Goal: Check status: Check status

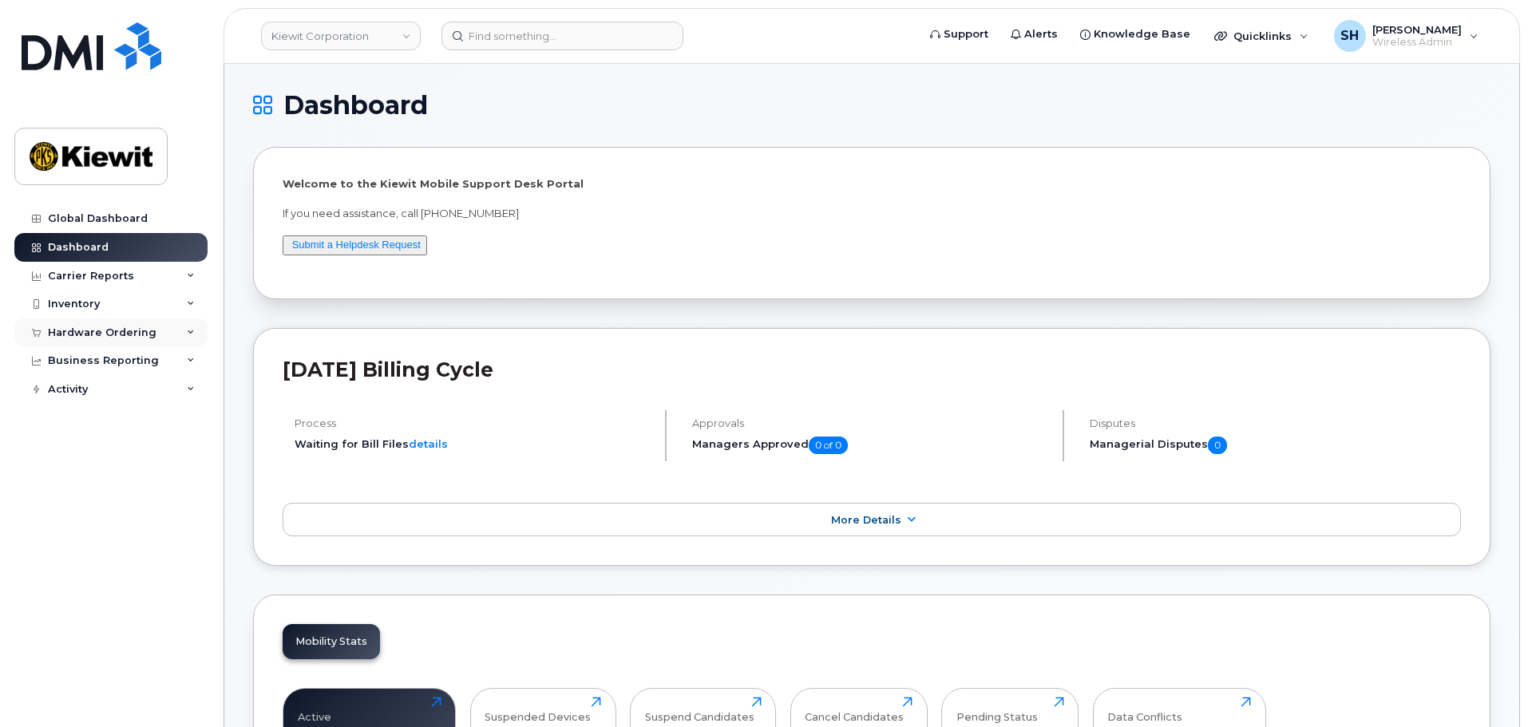
click at [187, 332] on icon at bounding box center [191, 333] width 8 height 8
click at [112, 394] on link "Orders" at bounding box center [124, 393] width 165 height 30
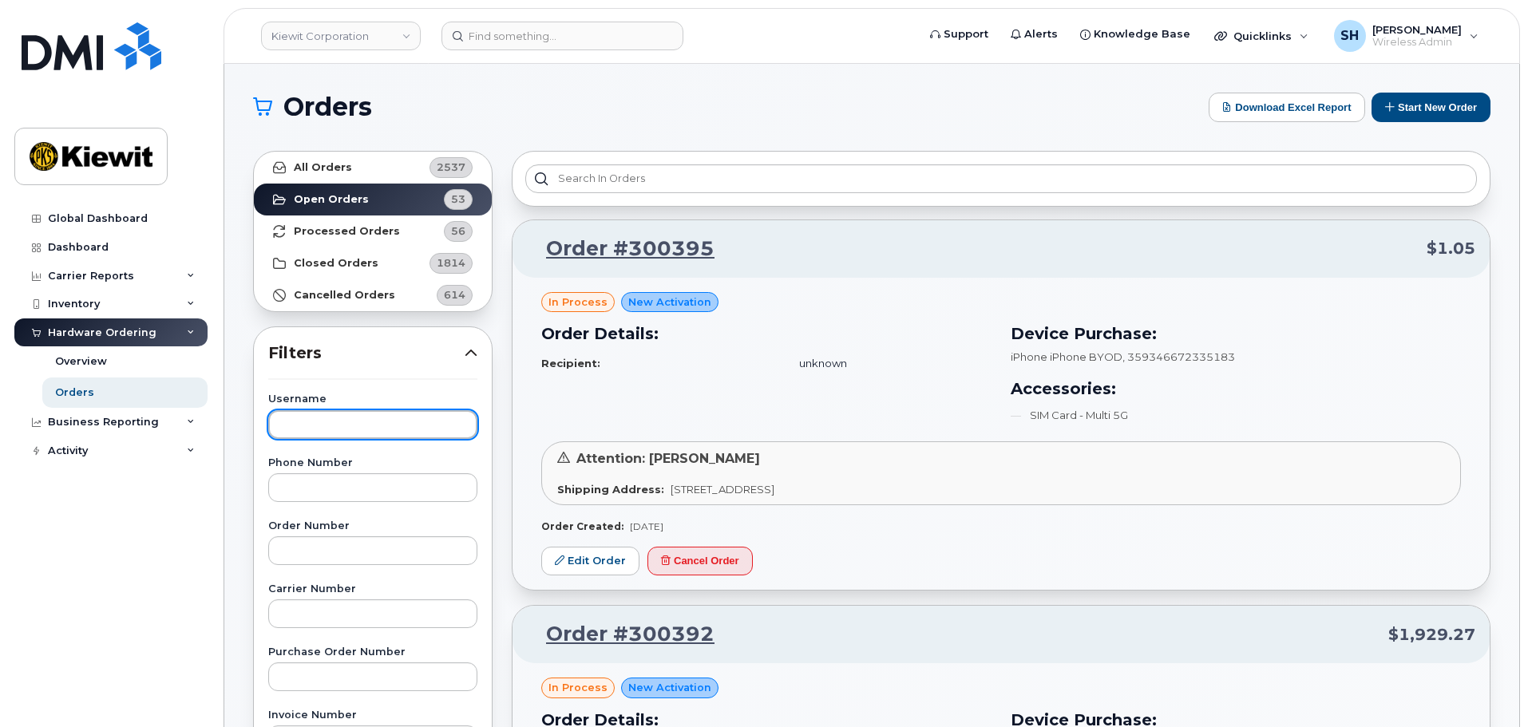
click at [341, 417] on input "text" at bounding box center [372, 424] width 209 height 29
type input "[PERSON_NAME]"
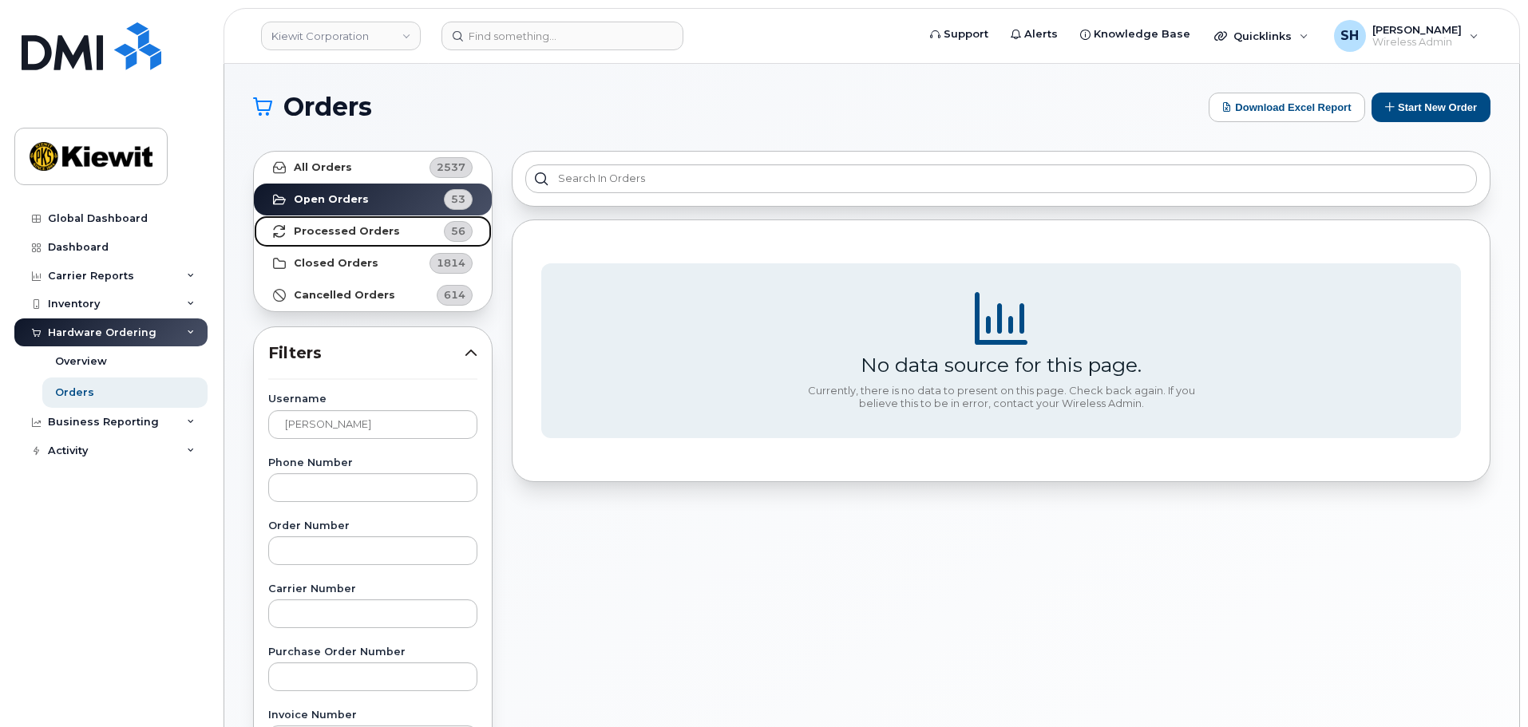
click at [365, 229] on strong "Processed Orders" at bounding box center [347, 231] width 106 height 13
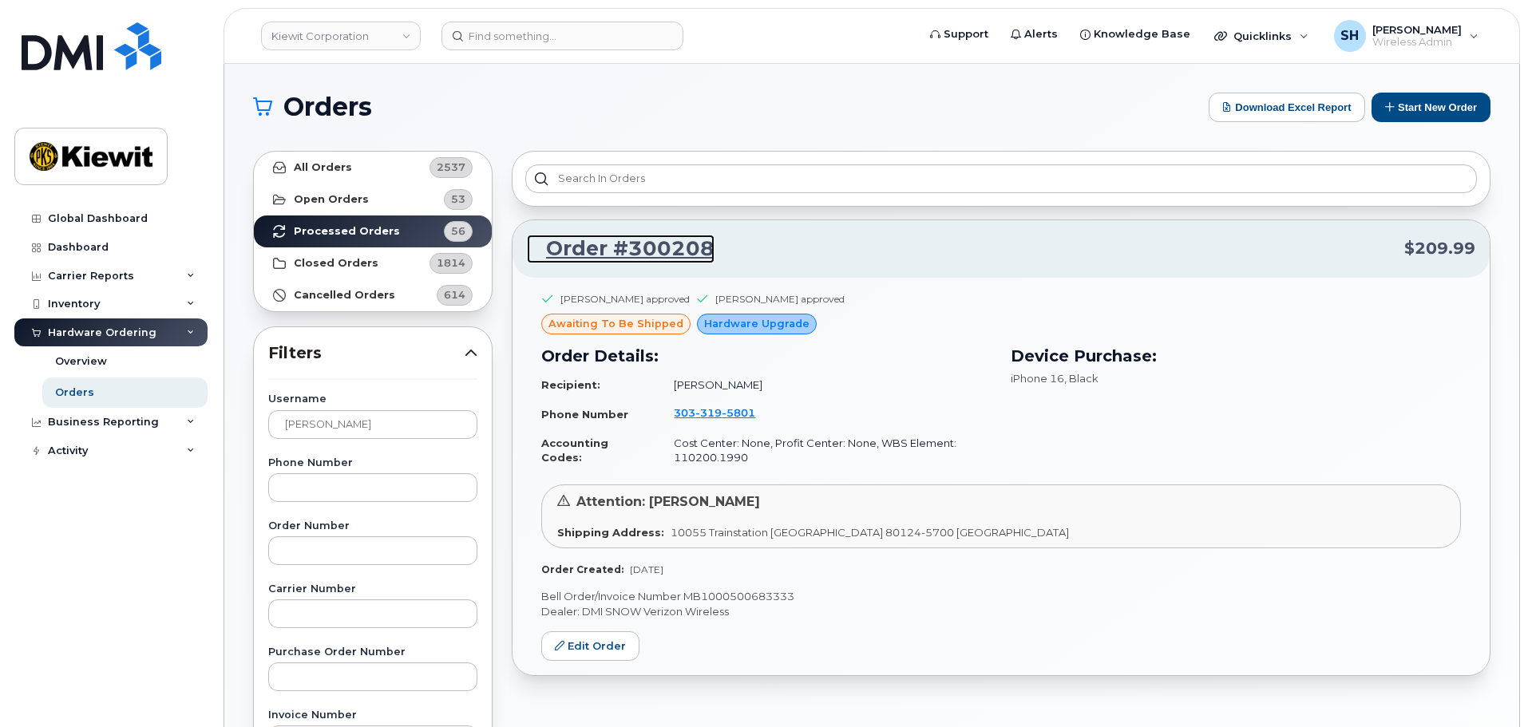
click at [661, 243] on link "Order #300208" at bounding box center [621, 249] width 188 height 29
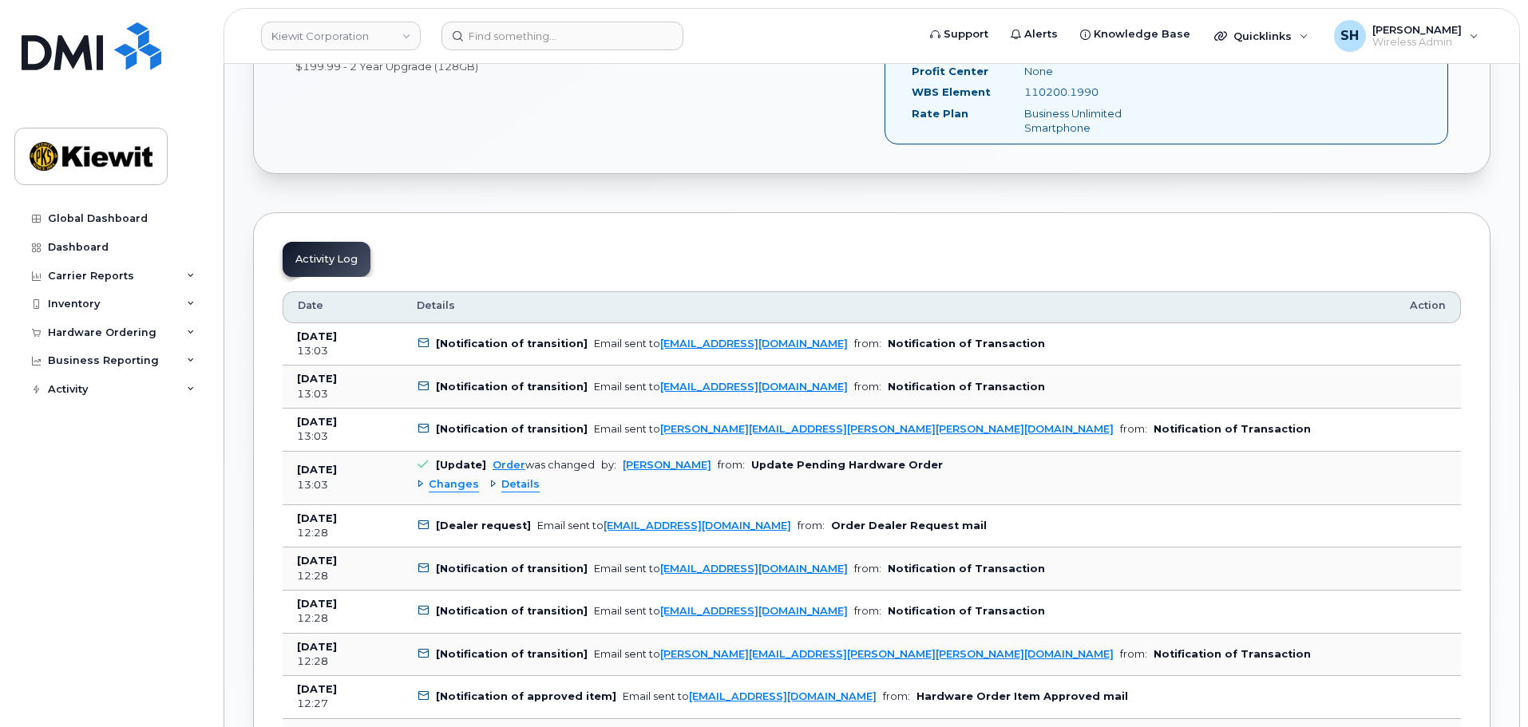
scroll to position [718, 0]
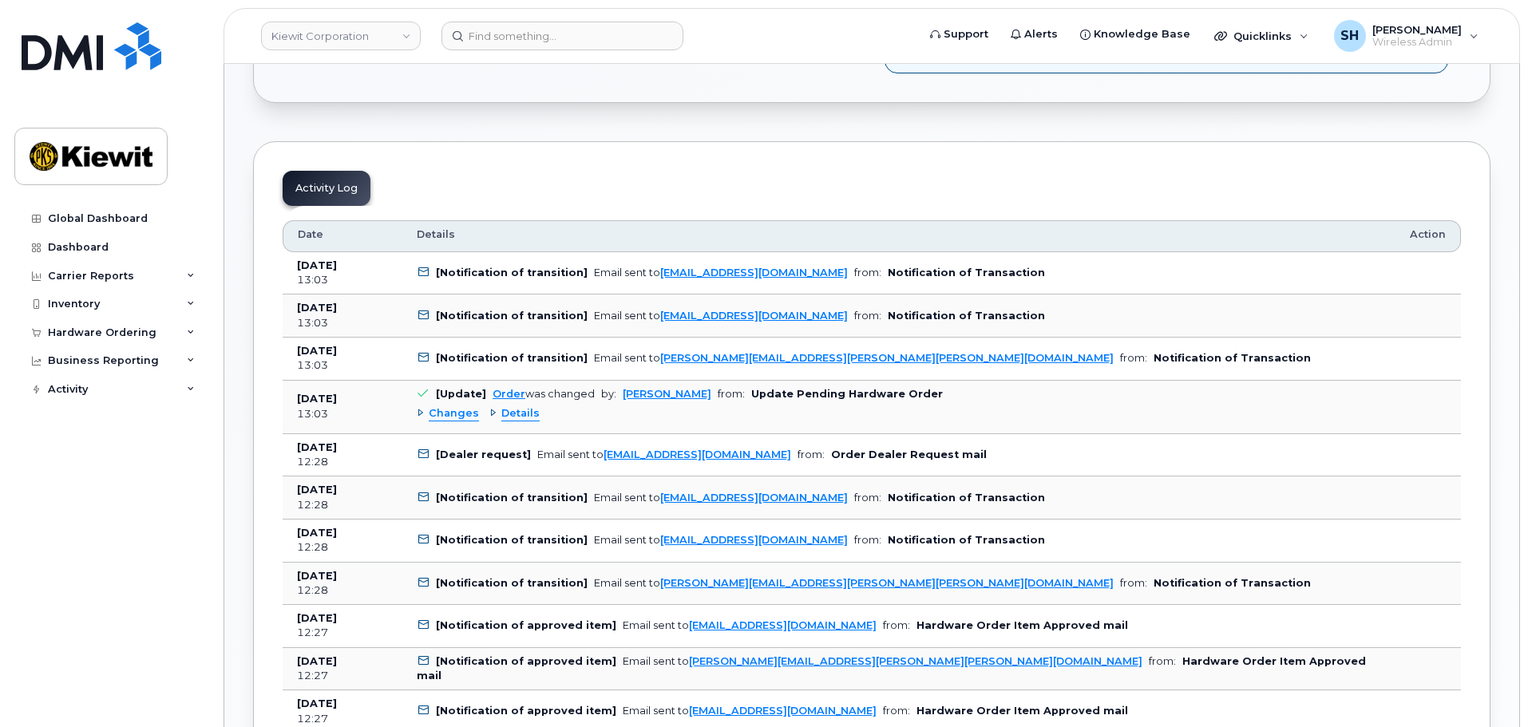
click at [448, 412] on span "Changes" at bounding box center [454, 413] width 50 height 15
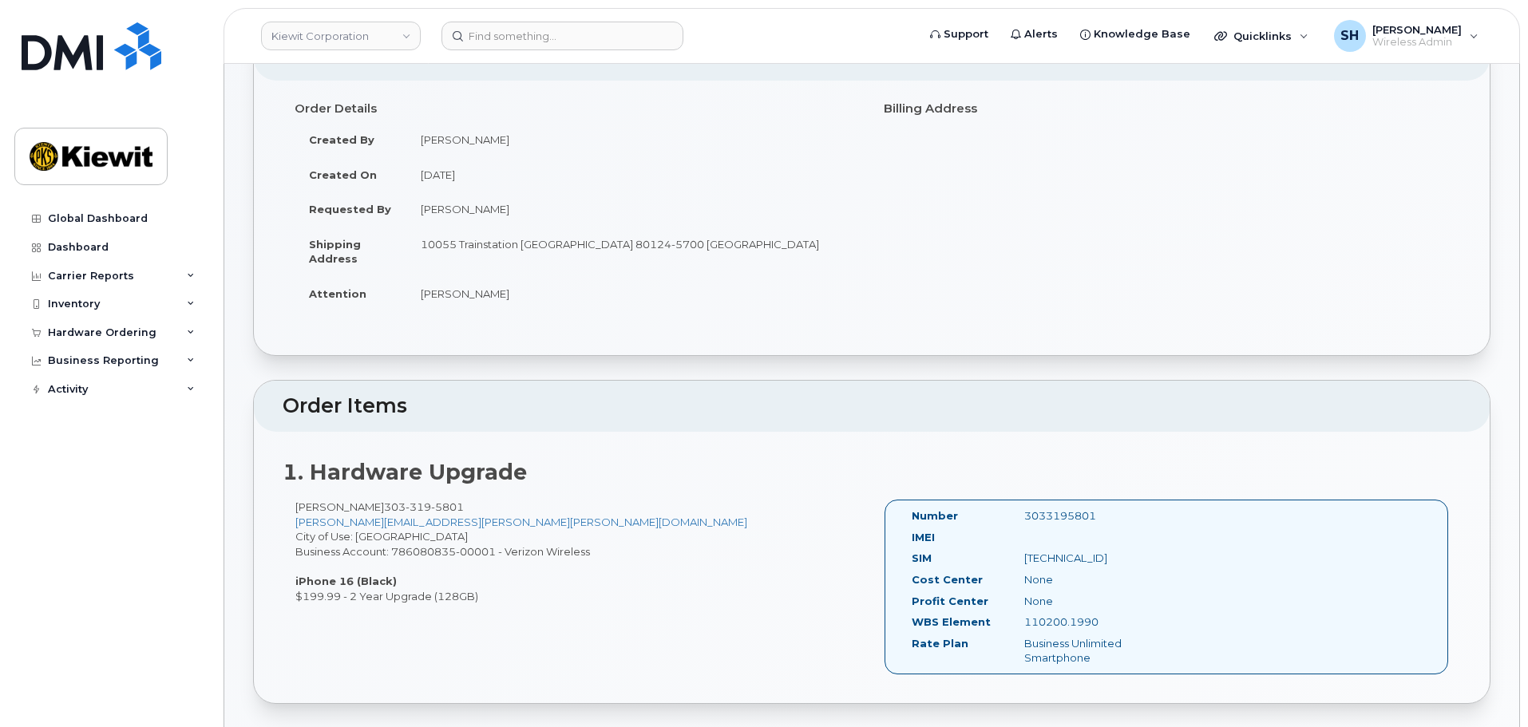
scroll to position [0, 0]
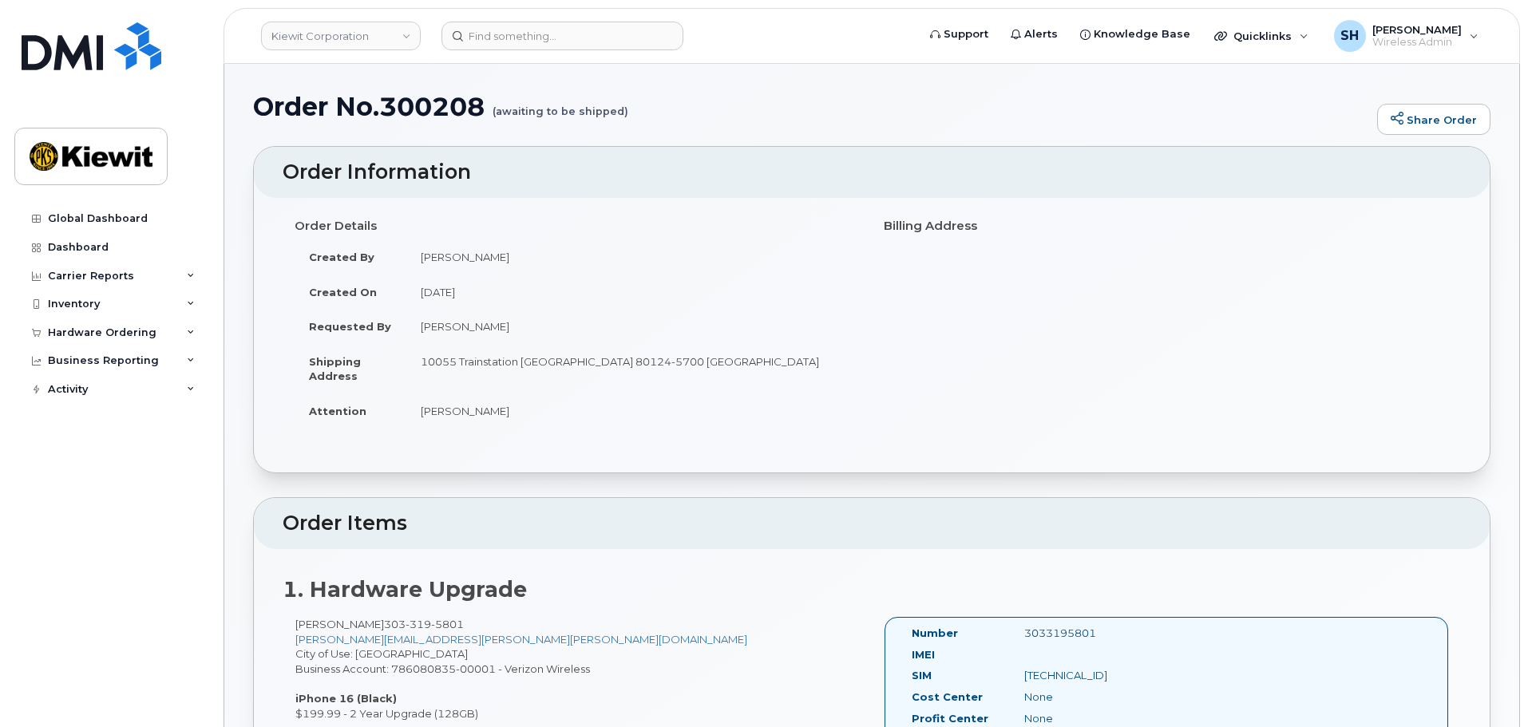
click at [799, 110] on h1 "Order No.300208 (awaiting to be shipped)" at bounding box center [811, 107] width 1116 height 28
click at [189, 331] on icon at bounding box center [191, 333] width 8 height 8
click at [101, 385] on link "Orders" at bounding box center [124, 393] width 165 height 30
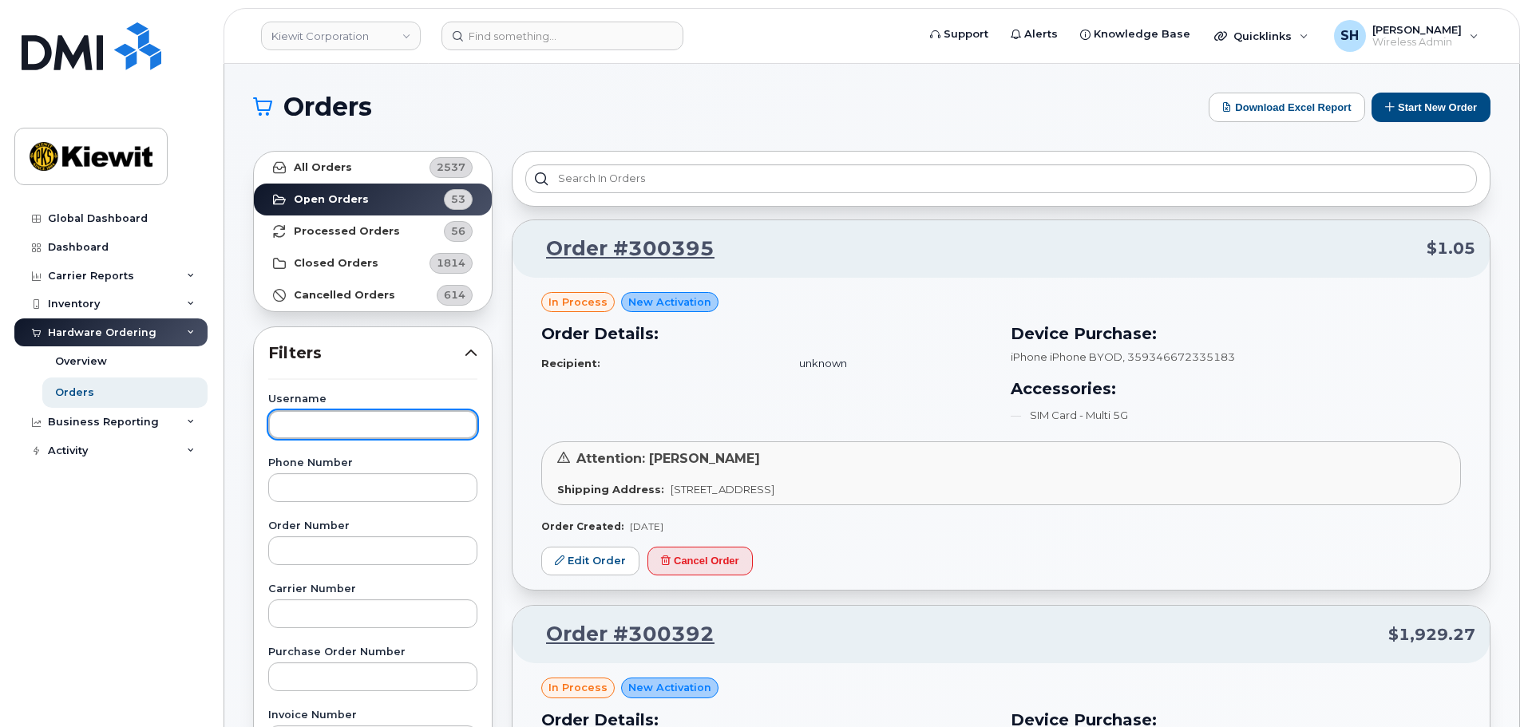
drag, startPoint x: 354, startPoint y: 419, endPoint x: 362, endPoint y: 412, distance: 10.7
click at [357, 415] on input "text" at bounding box center [372, 424] width 209 height 29
type input "Krystal Montgomery"
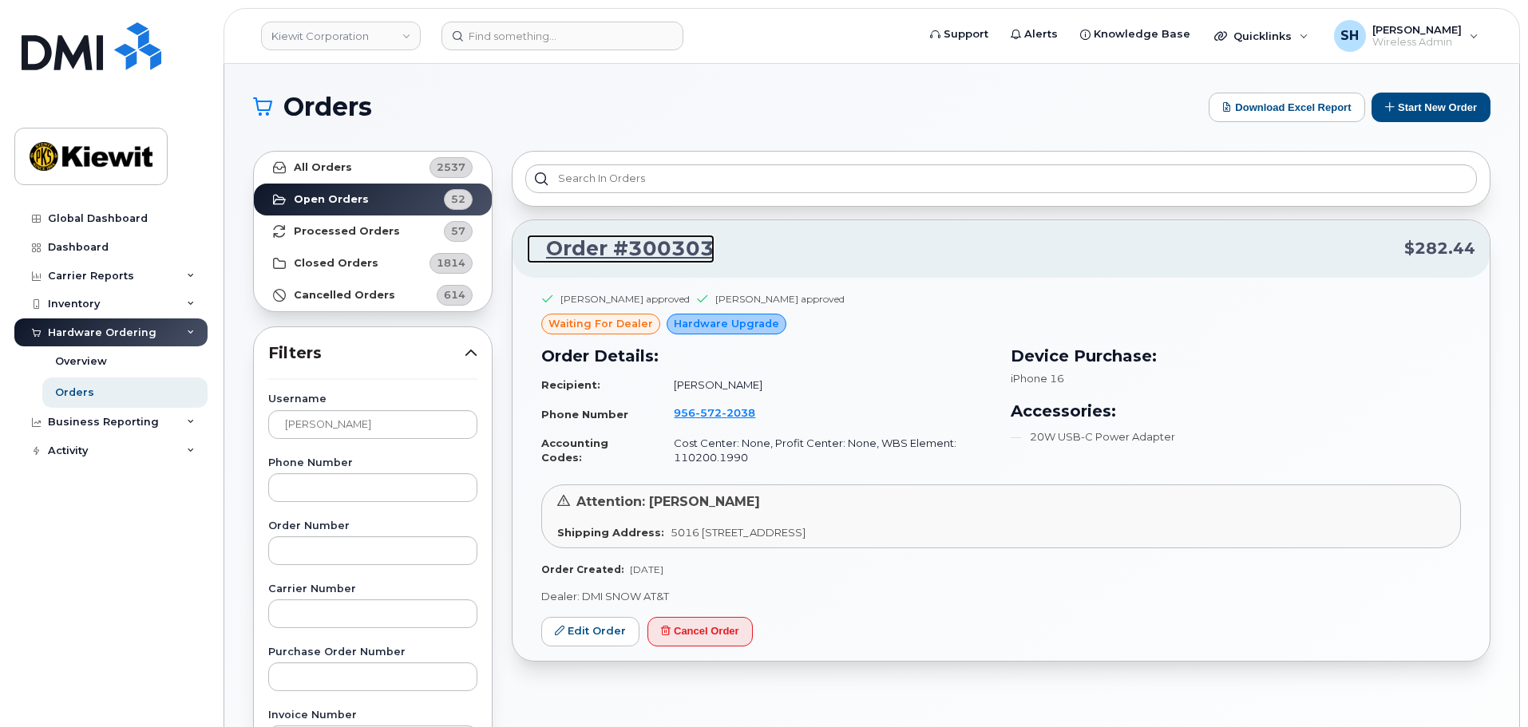
click at [632, 247] on link "Order #300303" at bounding box center [621, 249] width 188 height 29
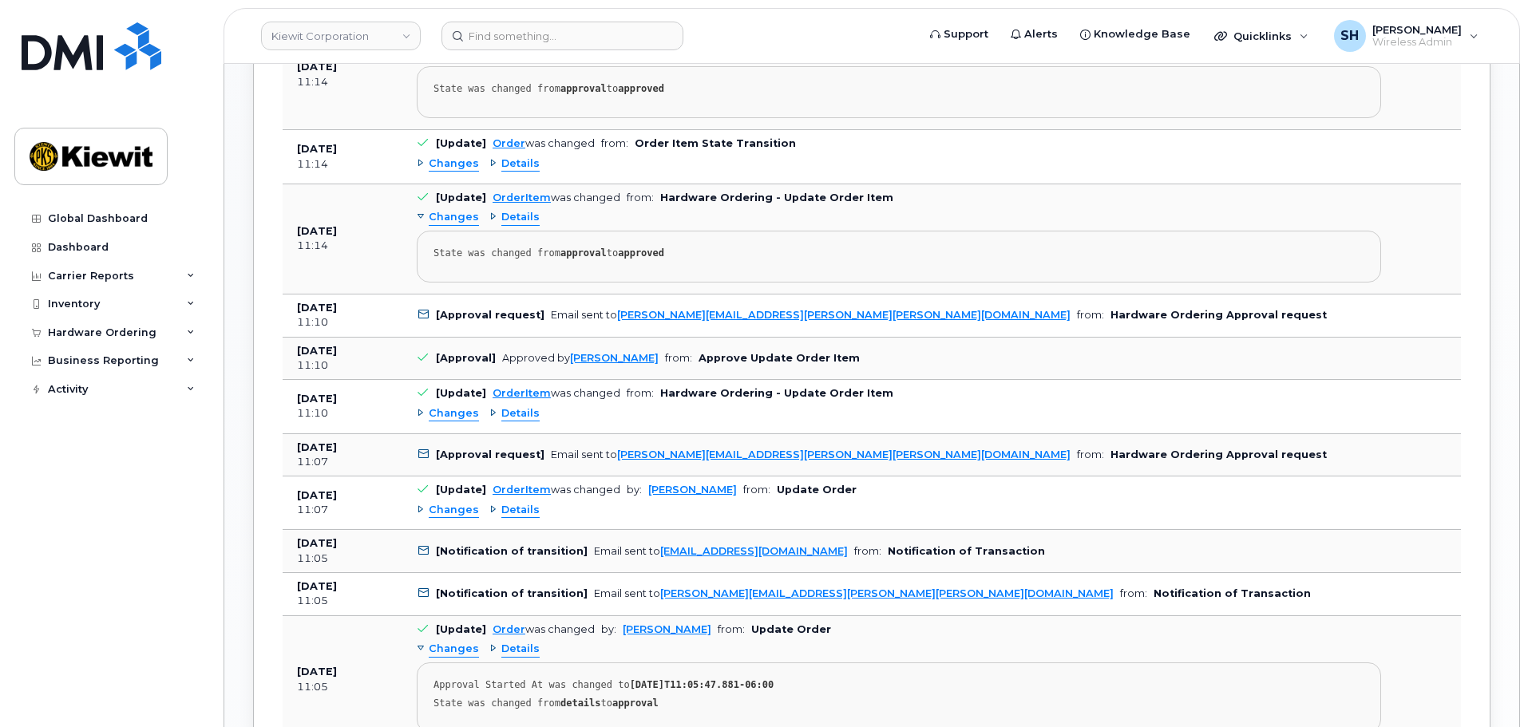
scroll to position [1277, 0]
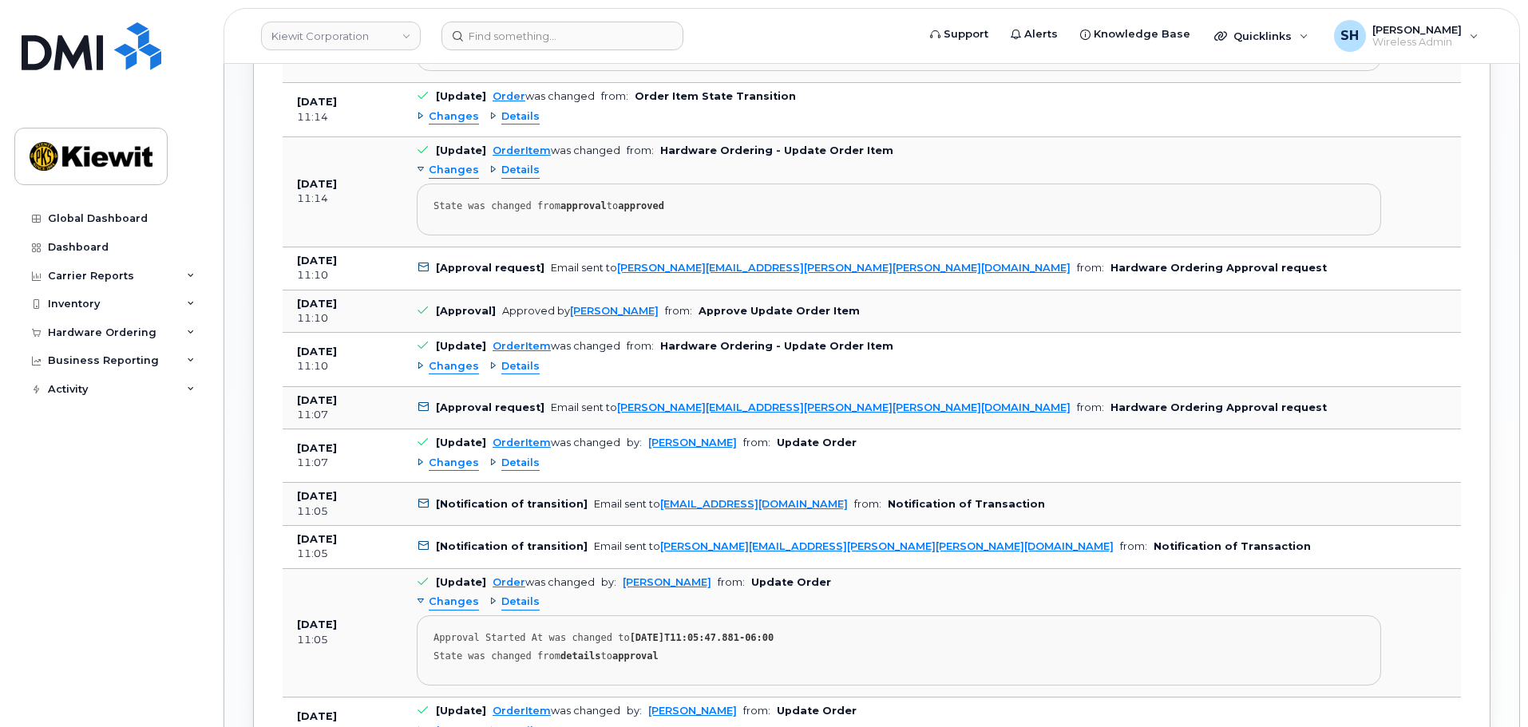
click at [449, 461] on span "Changes" at bounding box center [454, 463] width 50 height 15
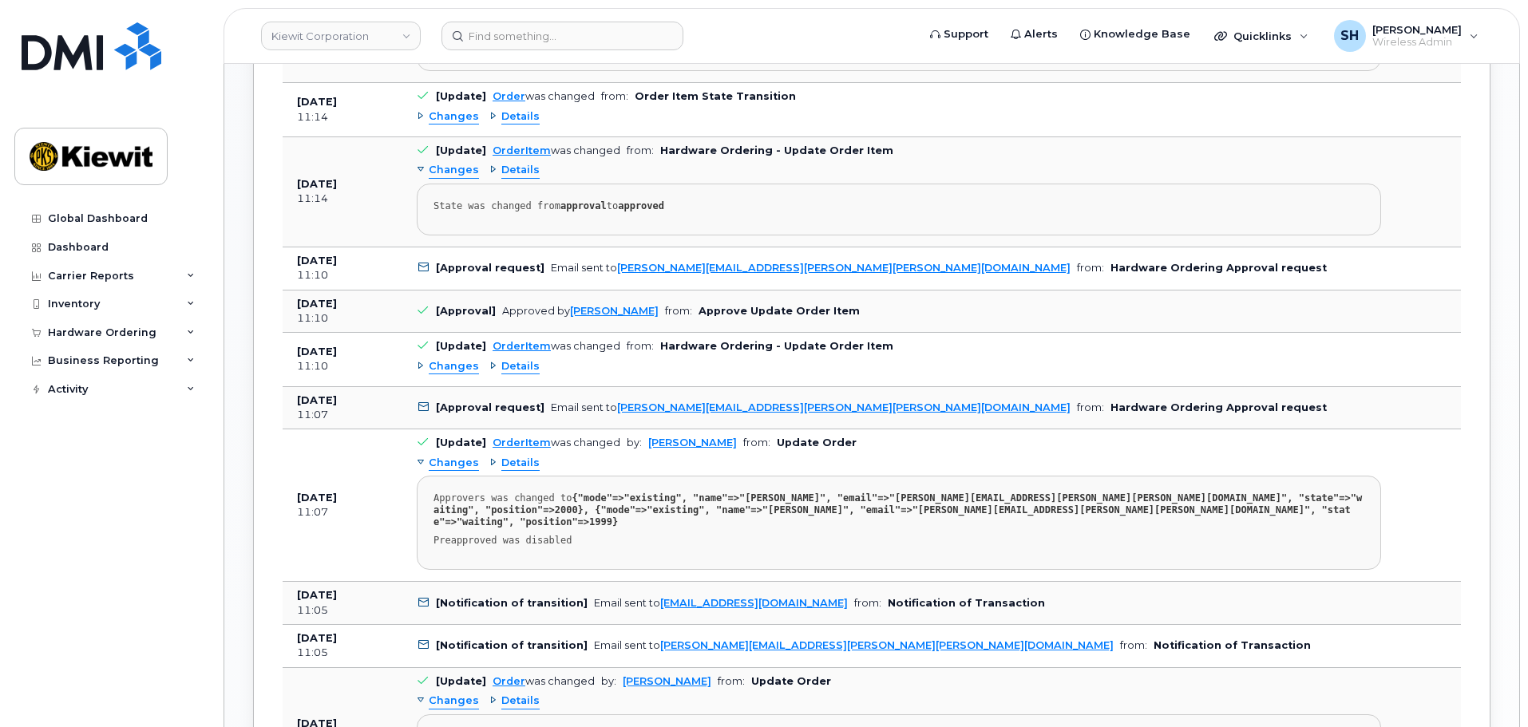
click at [450, 366] on span "Changes" at bounding box center [454, 366] width 50 height 15
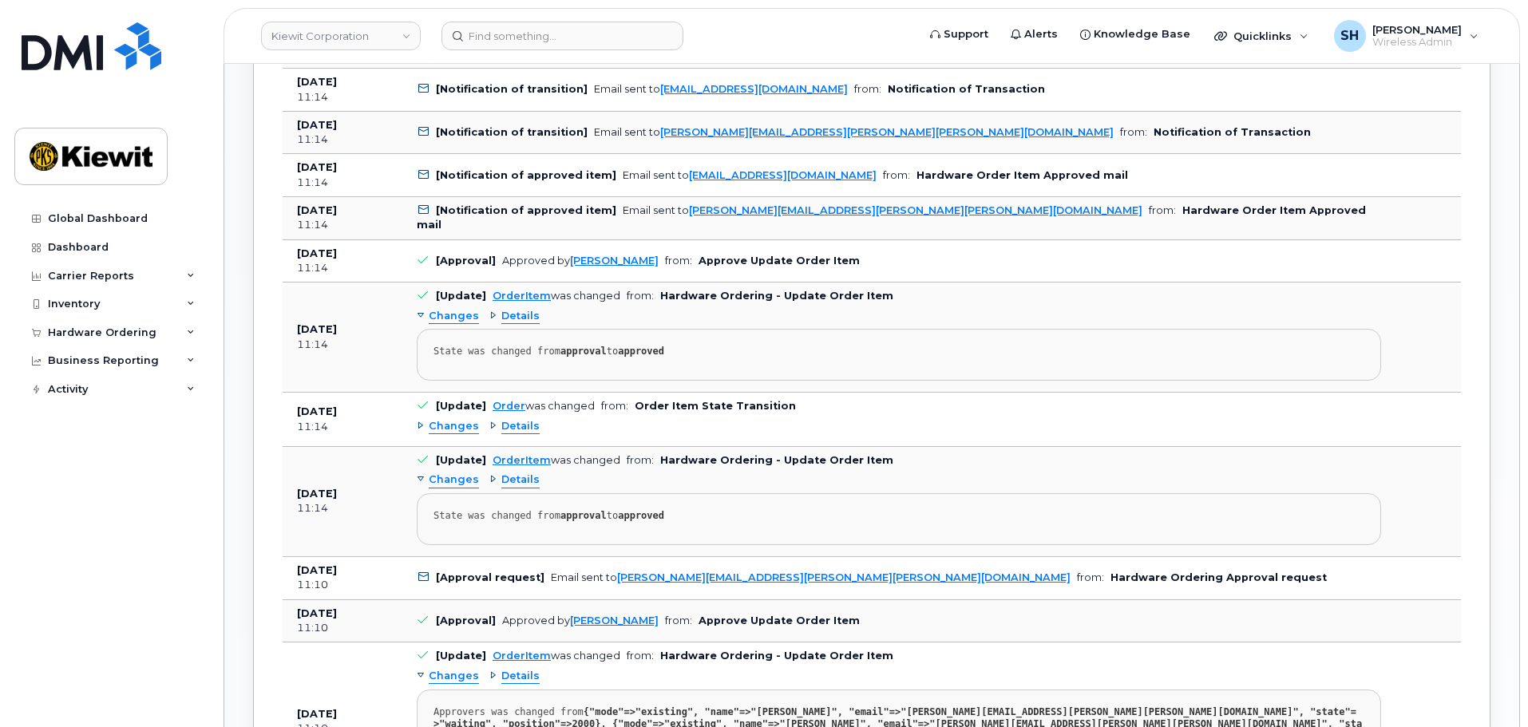
scroll to position [958, 0]
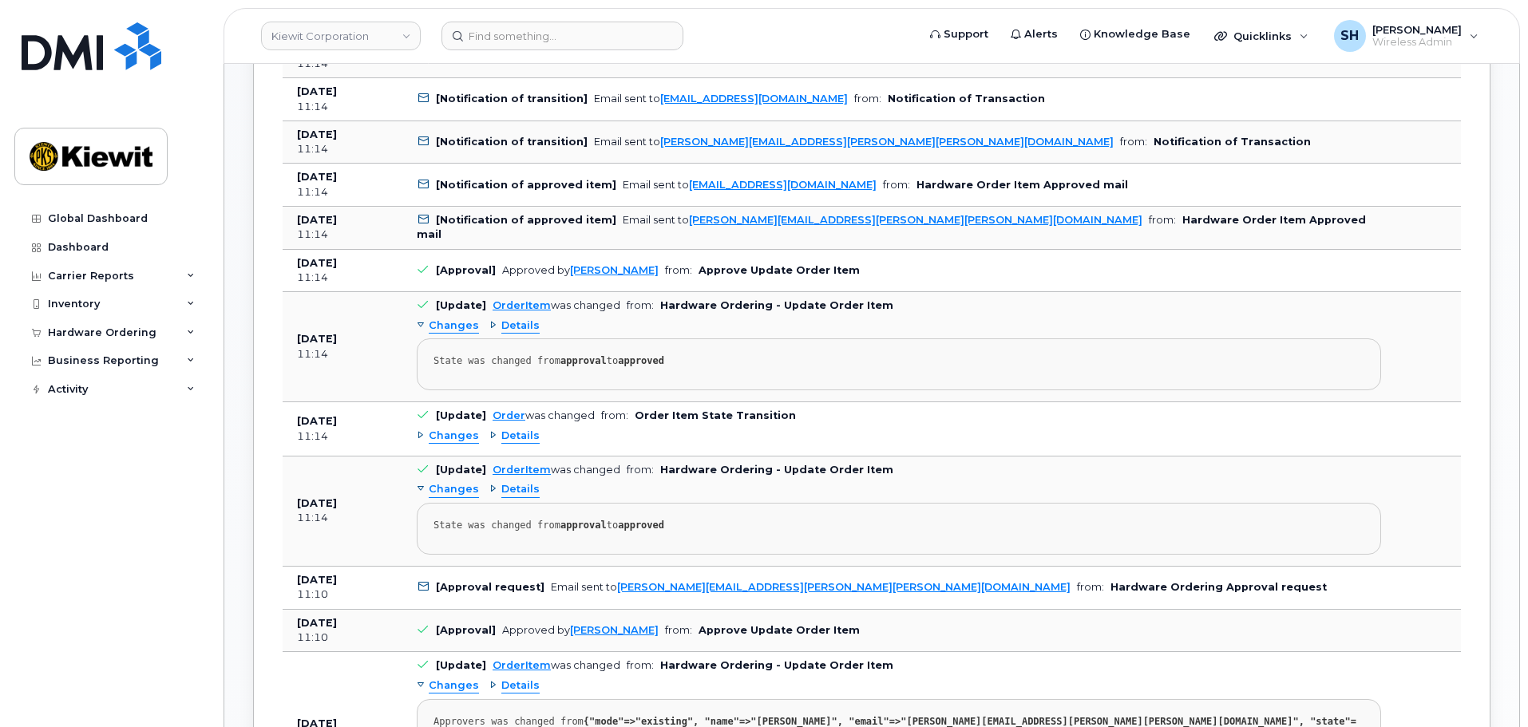
click at [437, 437] on span "Changes" at bounding box center [454, 436] width 50 height 15
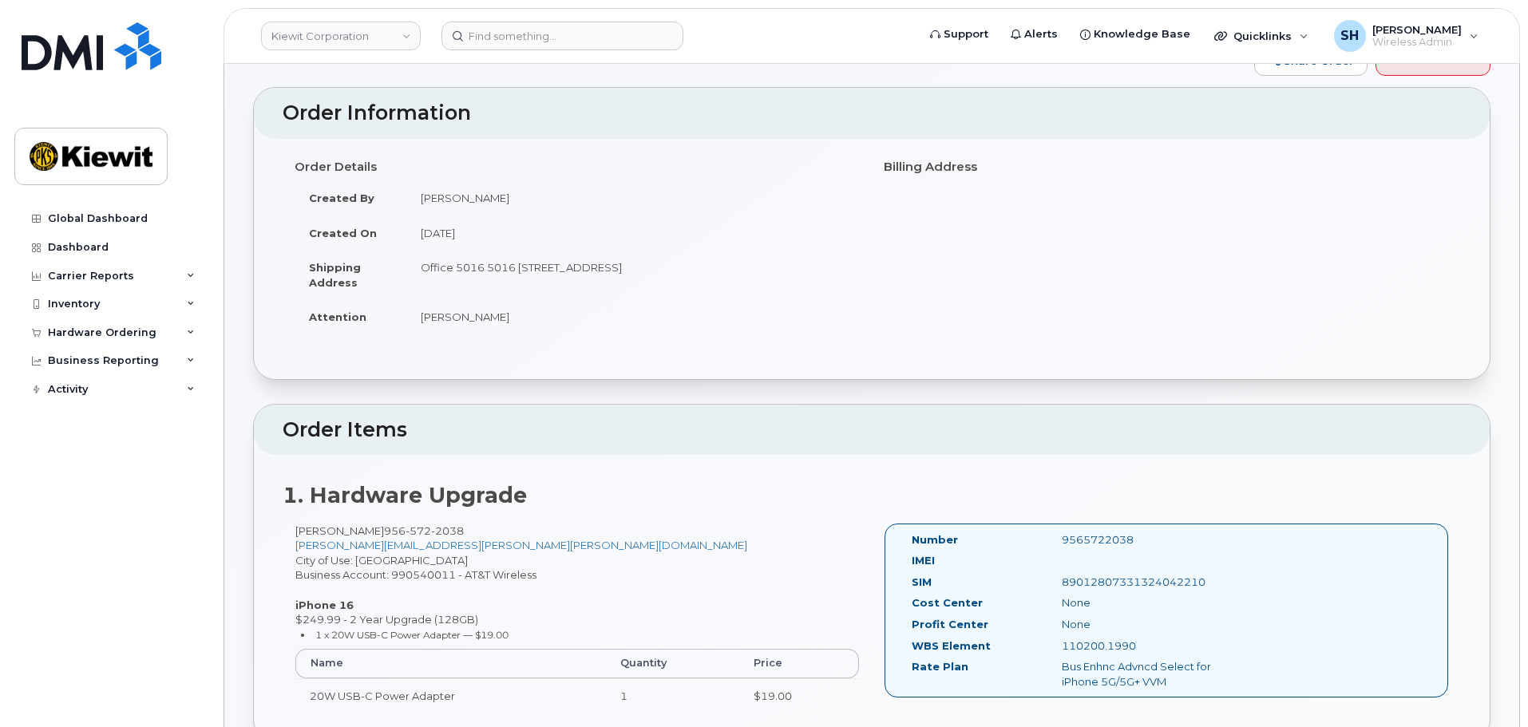
scroll to position [0, 0]
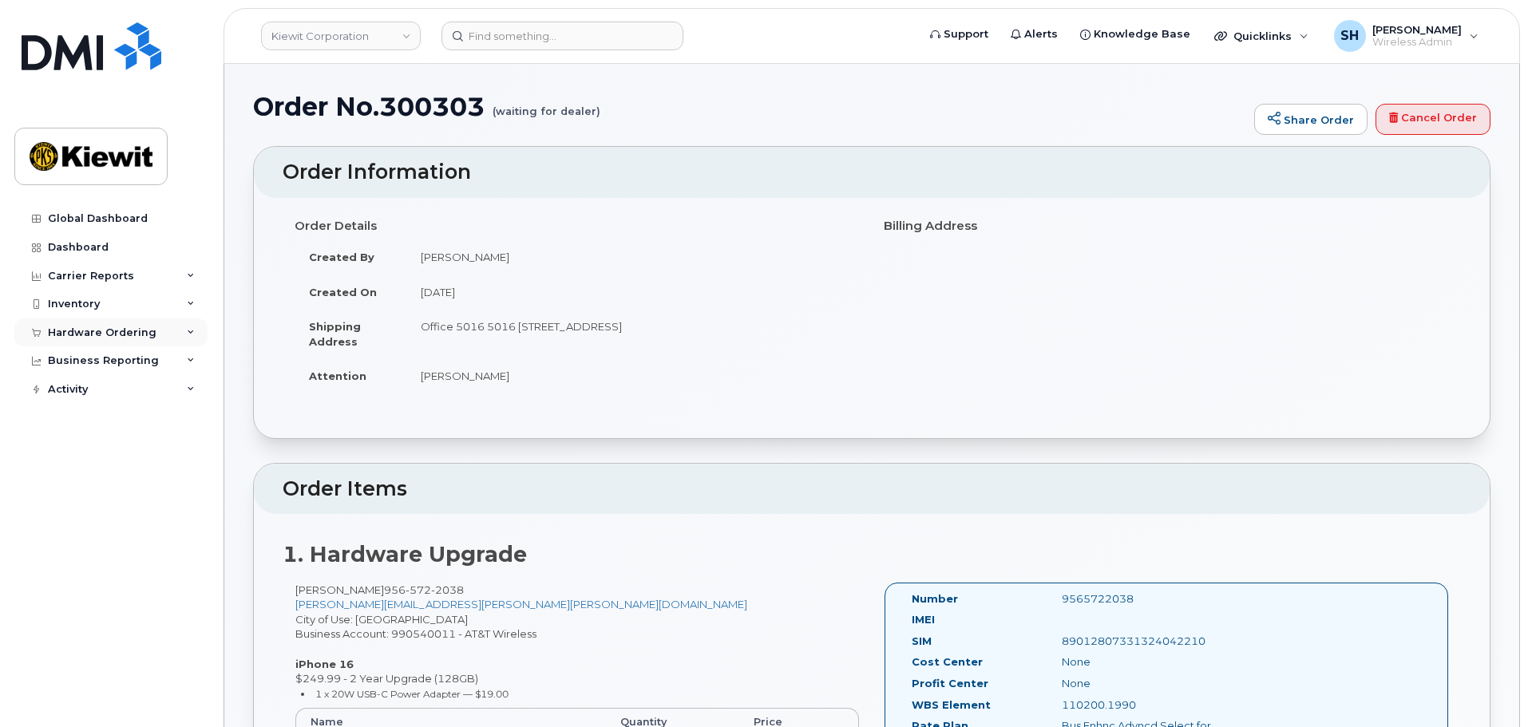
click at [192, 330] on icon at bounding box center [191, 333] width 8 height 8
click at [92, 390] on link "Orders" at bounding box center [124, 393] width 165 height 30
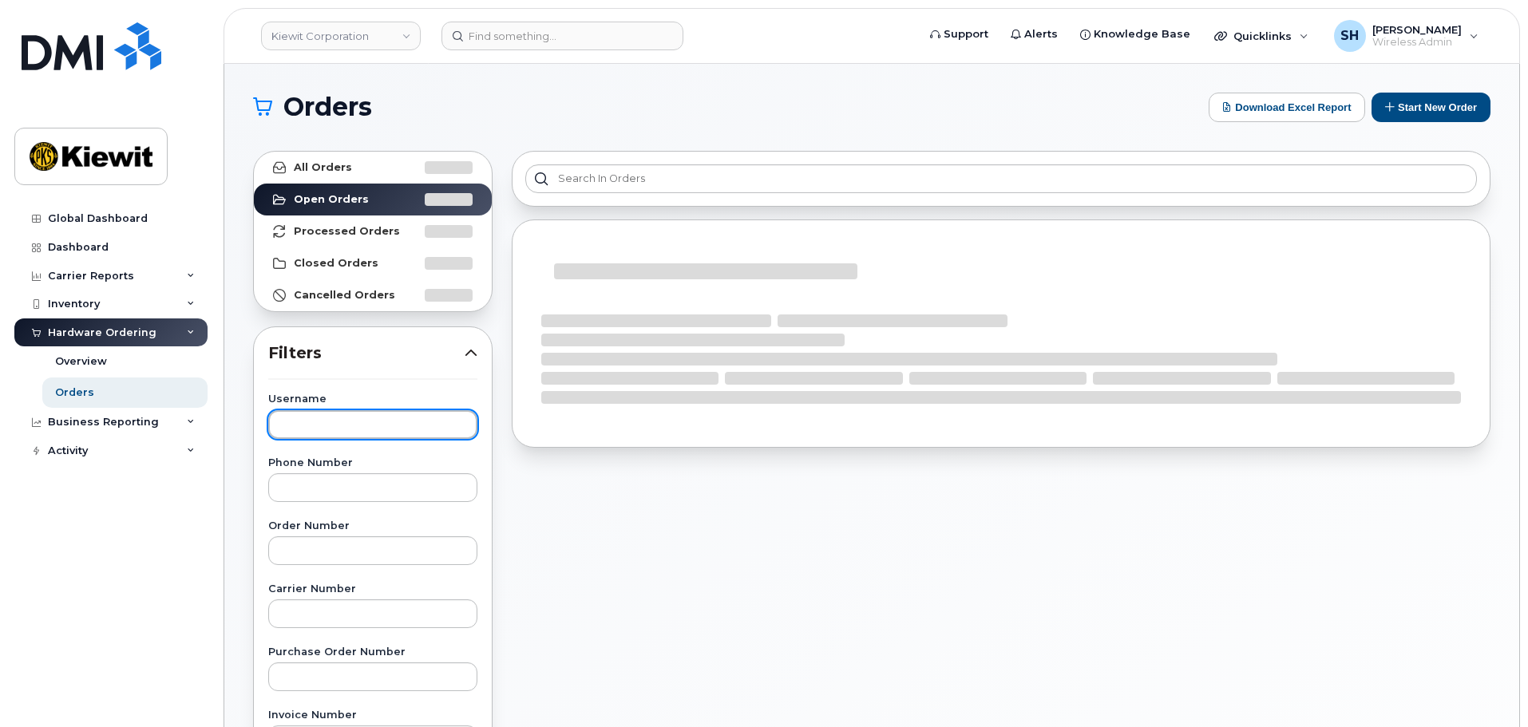
click at [342, 423] on input "text" at bounding box center [372, 424] width 209 height 29
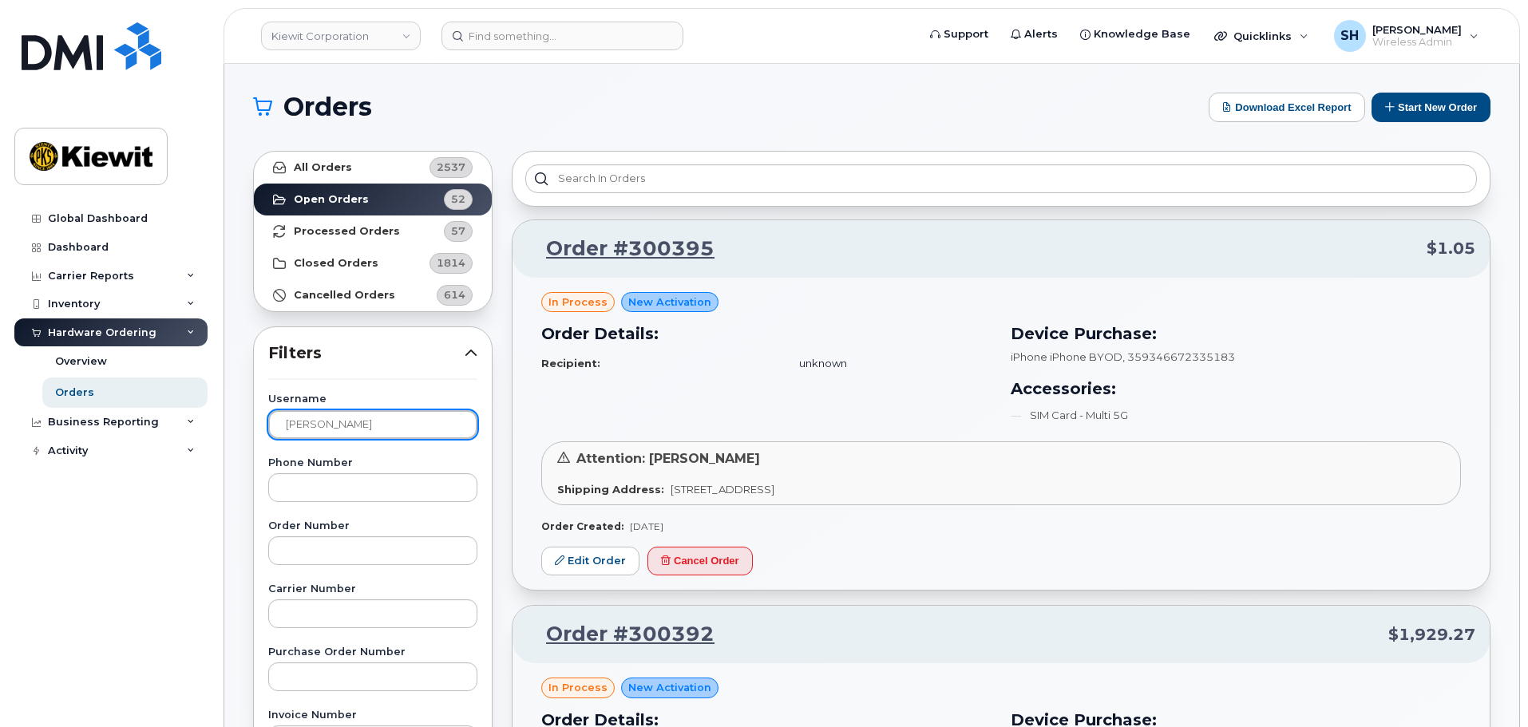
type input "Sharon henry"
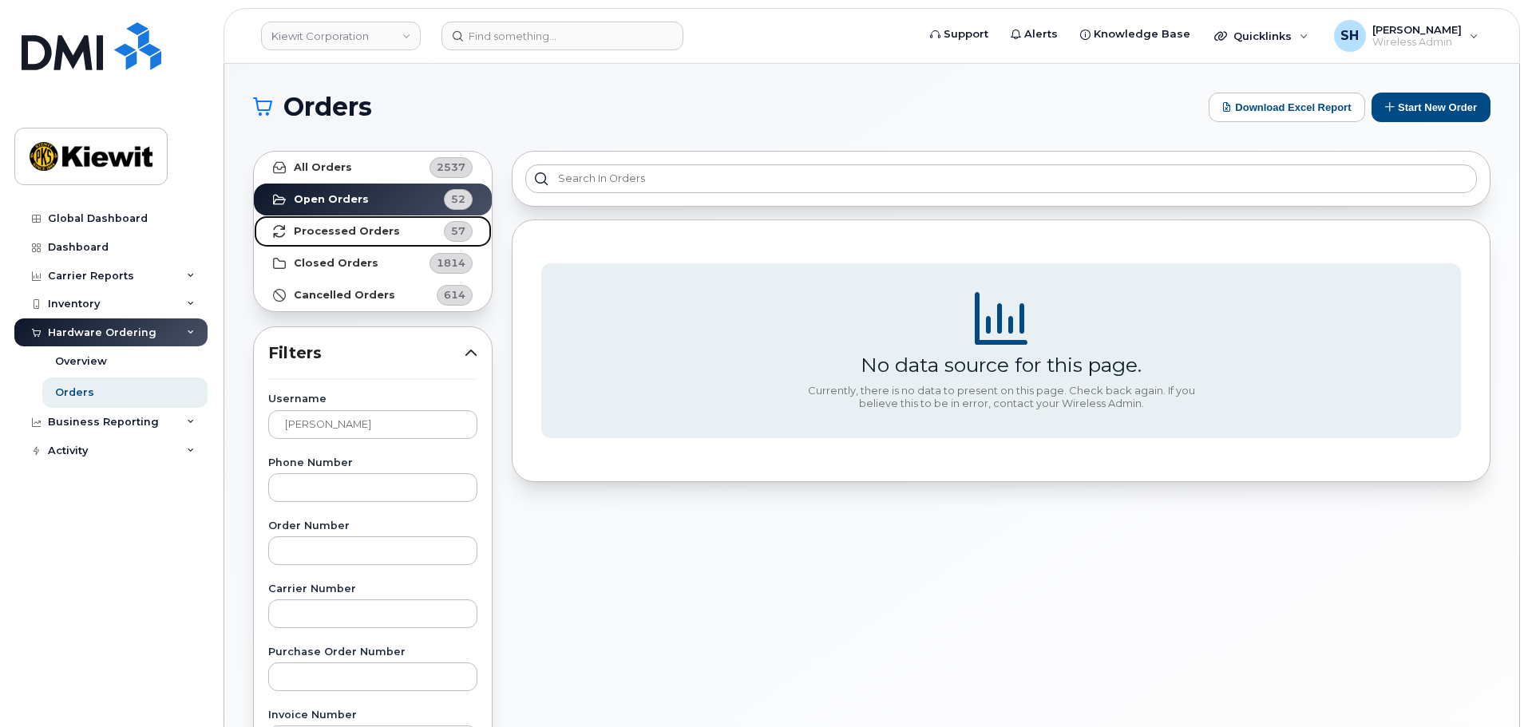
click at [363, 230] on strong "Processed Orders" at bounding box center [347, 231] width 106 height 13
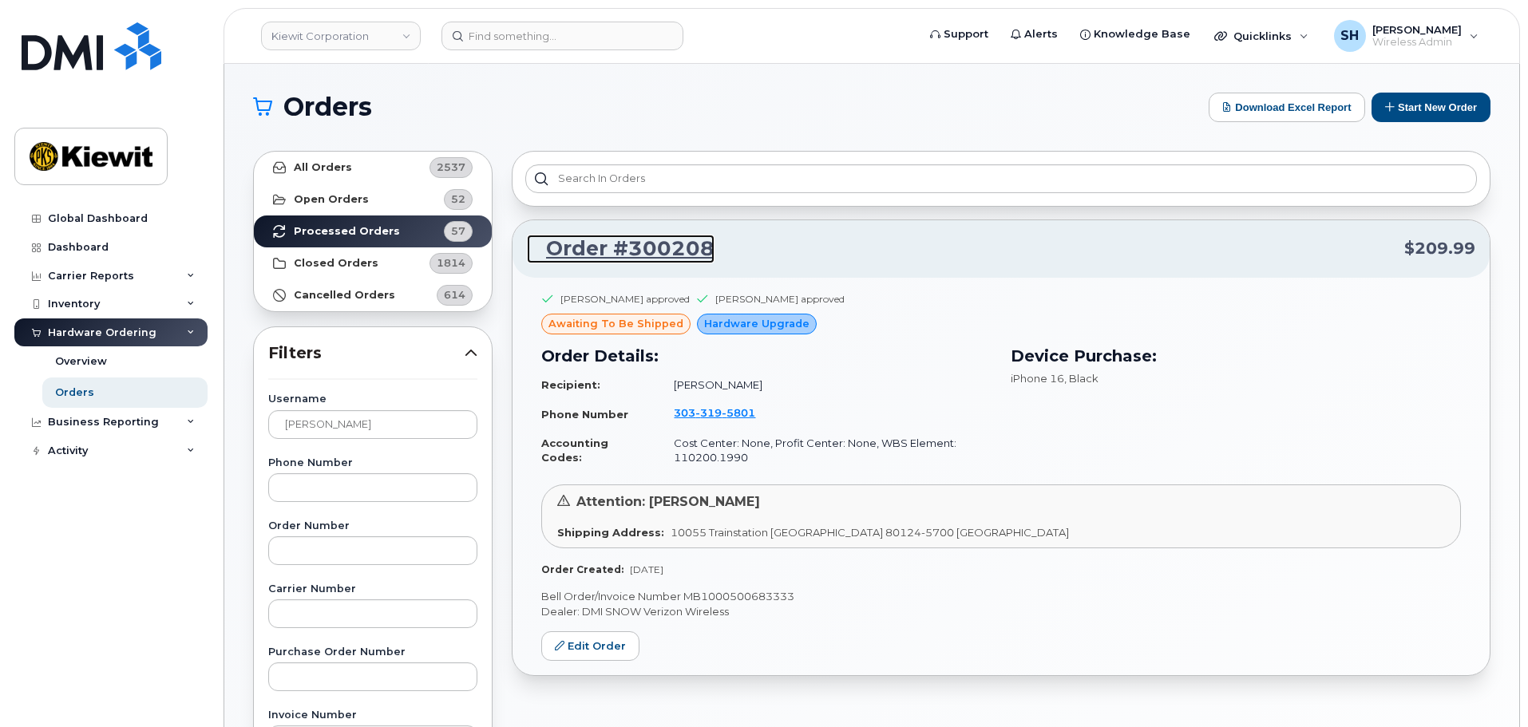
click at [646, 248] on link "Order #300208" at bounding box center [621, 249] width 188 height 29
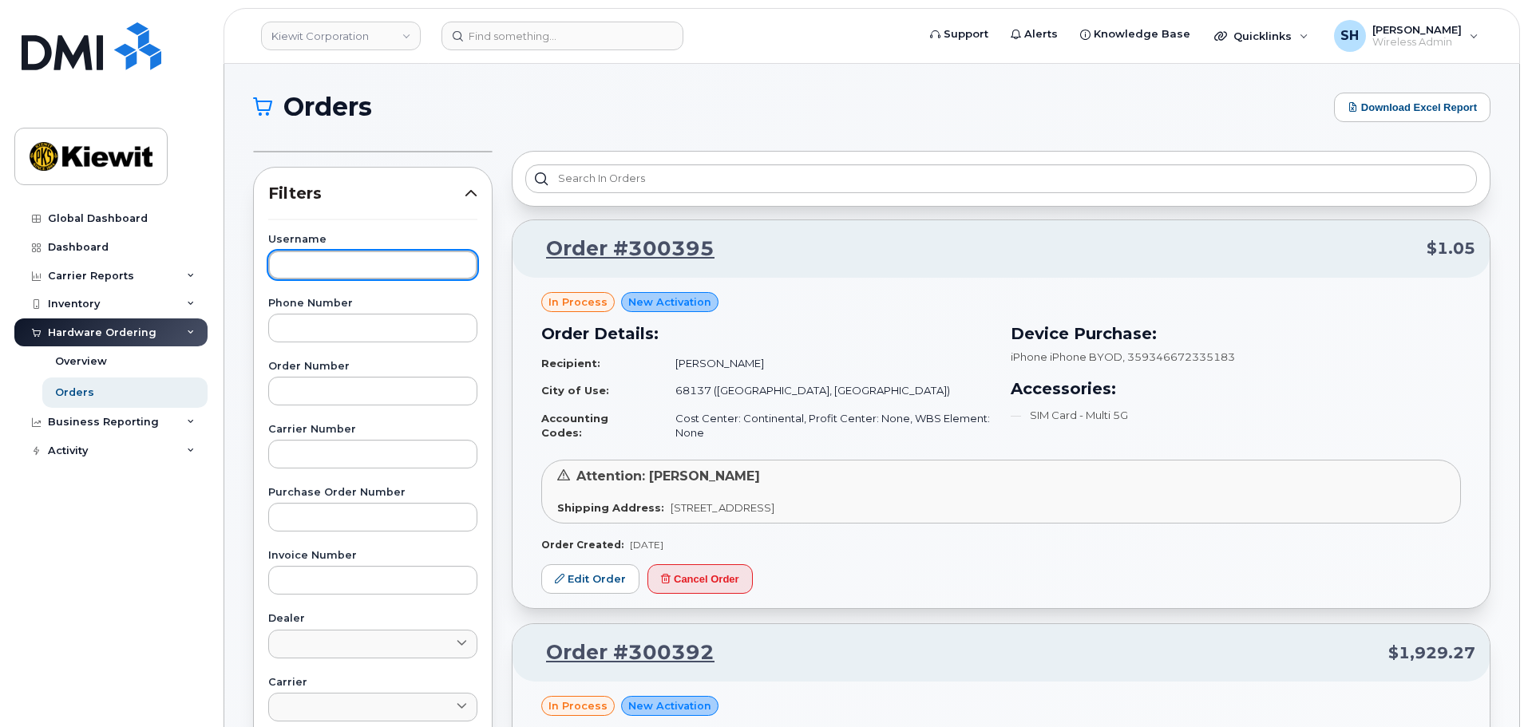
click at [347, 263] on input "text" at bounding box center [372, 265] width 209 height 29
type input "[PERSON_NAME]"
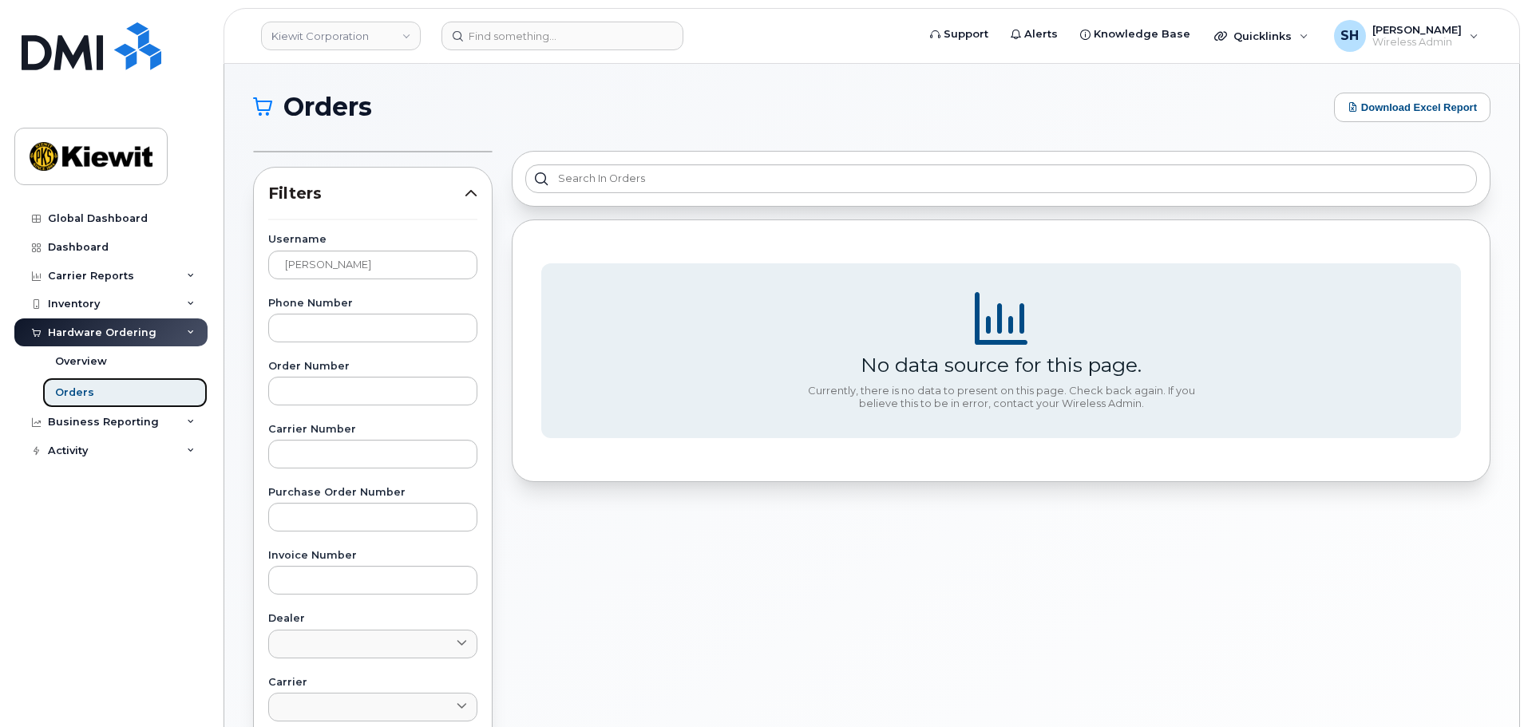
click at [77, 392] on div "Orders" at bounding box center [74, 392] width 39 height 14
click at [87, 388] on div "Orders" at bounding box center [74, 392] width 39 height 14
click at [89, 359] on div "Overview" at bounding box center [81, 361] width 52 height 14
click at [89, 358] on div "Overview" at bounding box center [81, 361] width 52 height 14
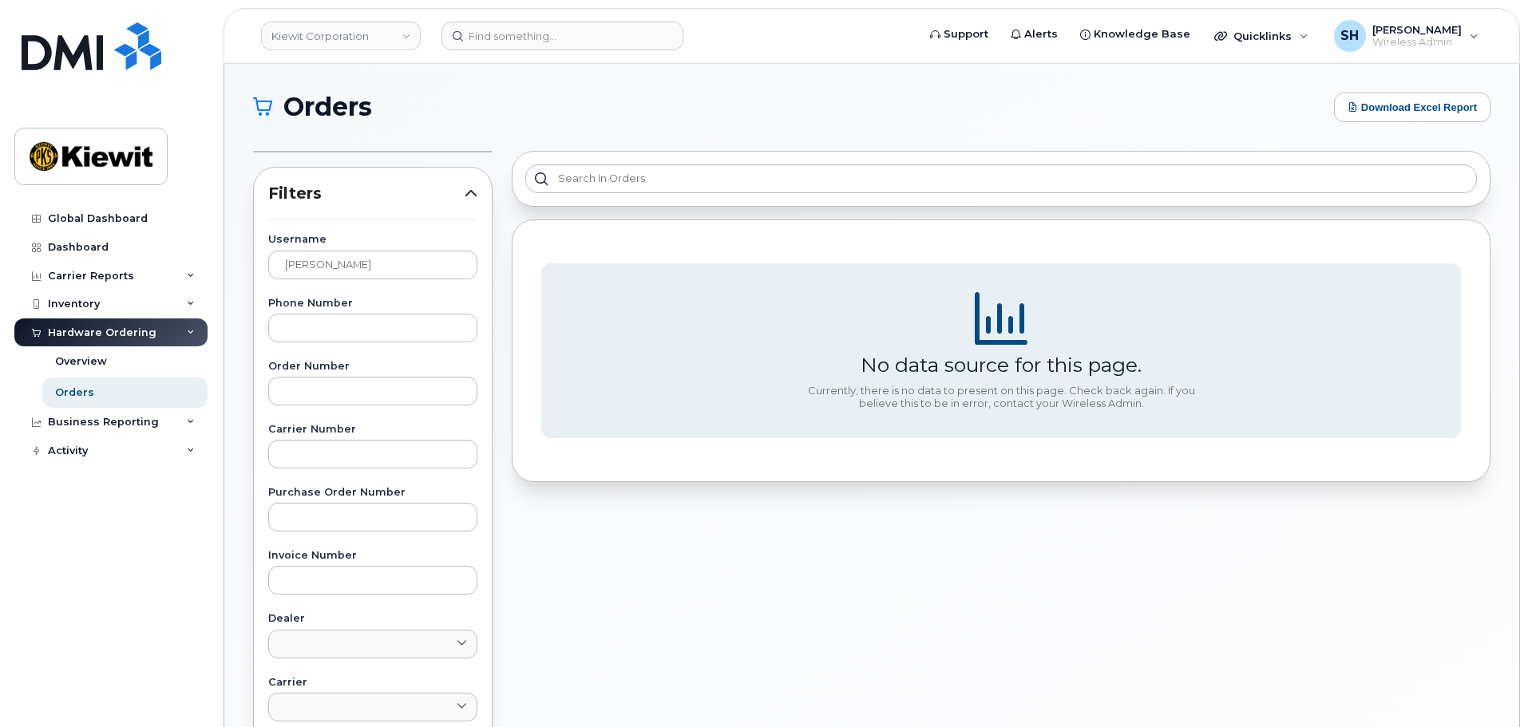
click at [1302, 644] on div "No data source for this page. Currently, there is no data to present on this pa…" at bounding box center [1001, 622] width 998 height 962
click at [75, 359] on div "Overview" at bounding box center [81, 361] width 52 height 14
click at [89, 427] on div "Business Reporting" at bounding box center [103, 422] width 111 height 13
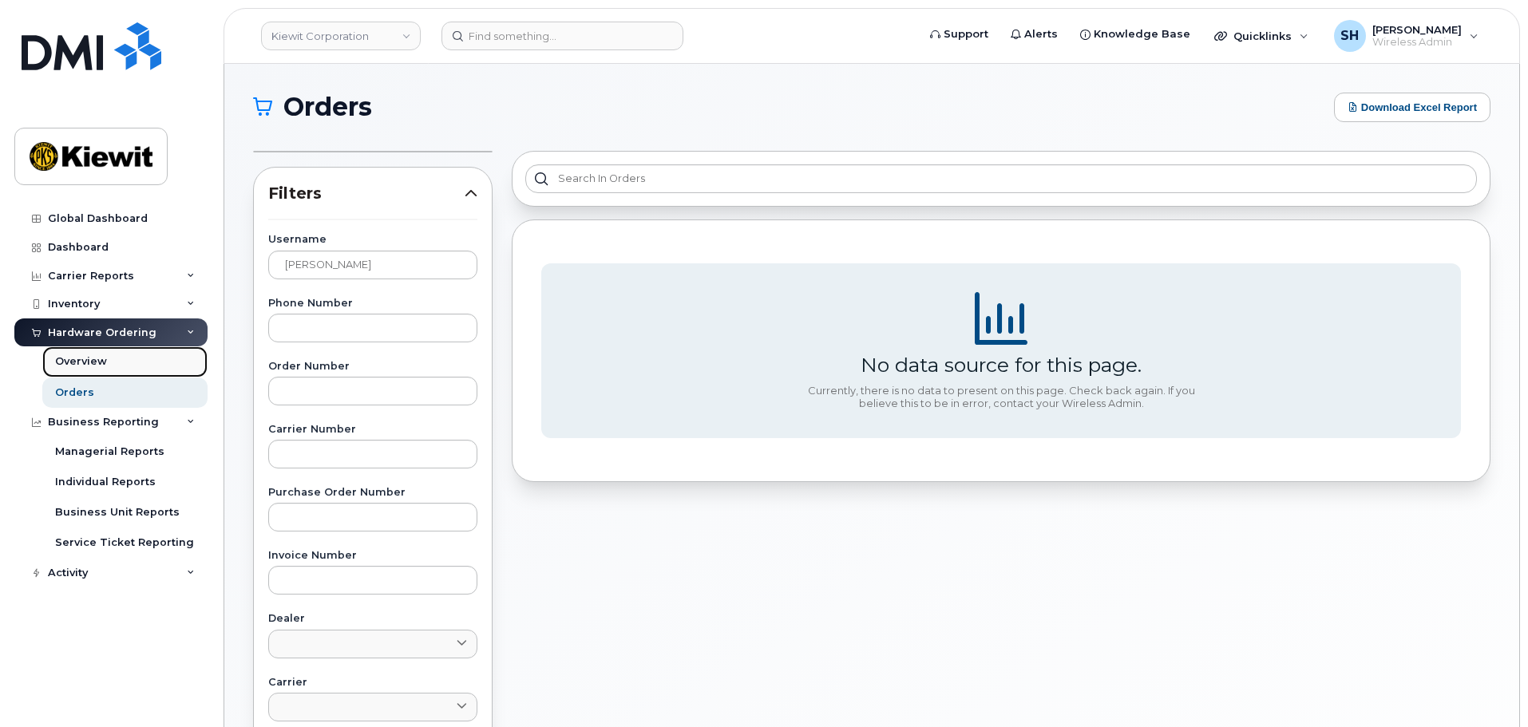
click at [87, 360] on div "Overview" at bounding box center [81, 361] width 52 height 14
click at [189, 419] on icon at bounding box center [191, 422] width 8 height 8
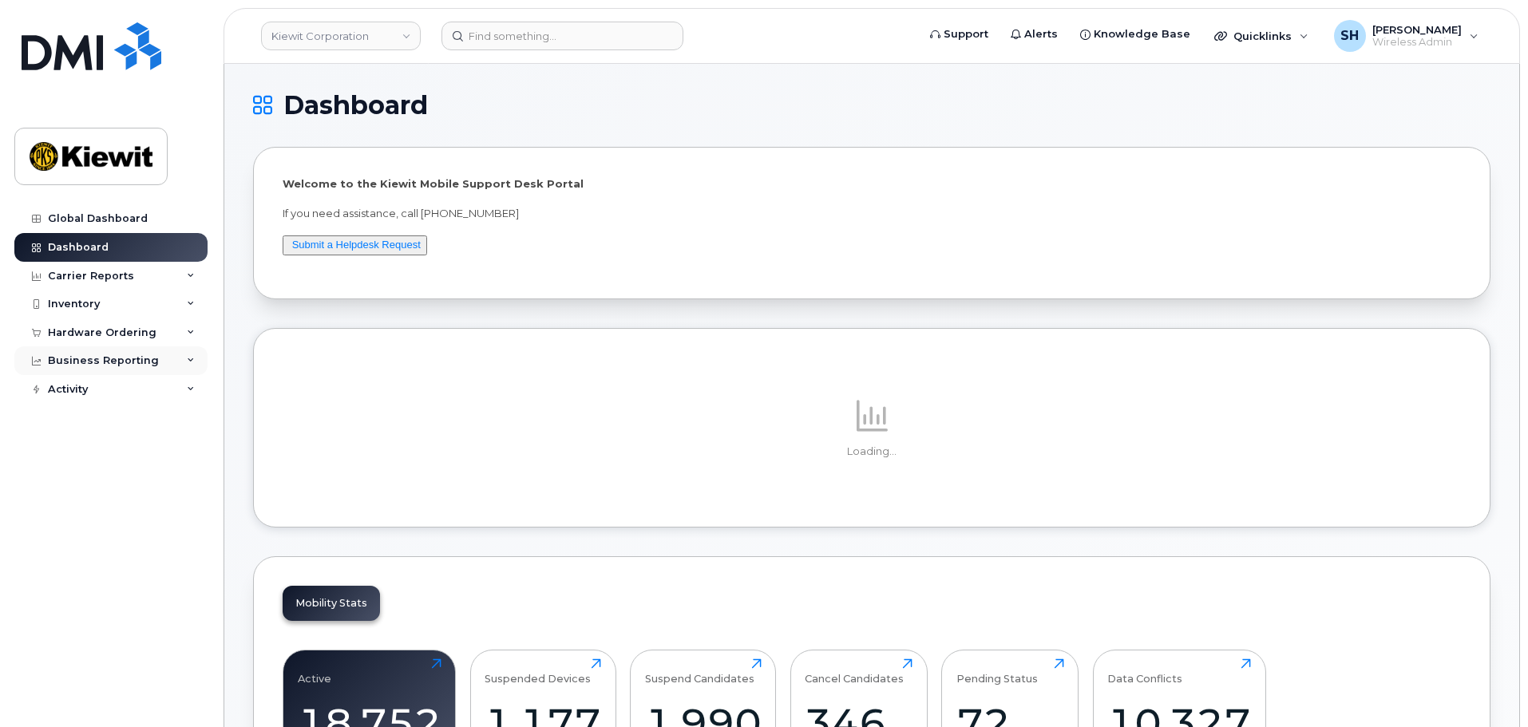
click at [188, 360] on icon at bounding box center [191, 361] width 8 height 8
click at [187, 358] on icon at bounding box center [191, 361] width 8 height 8
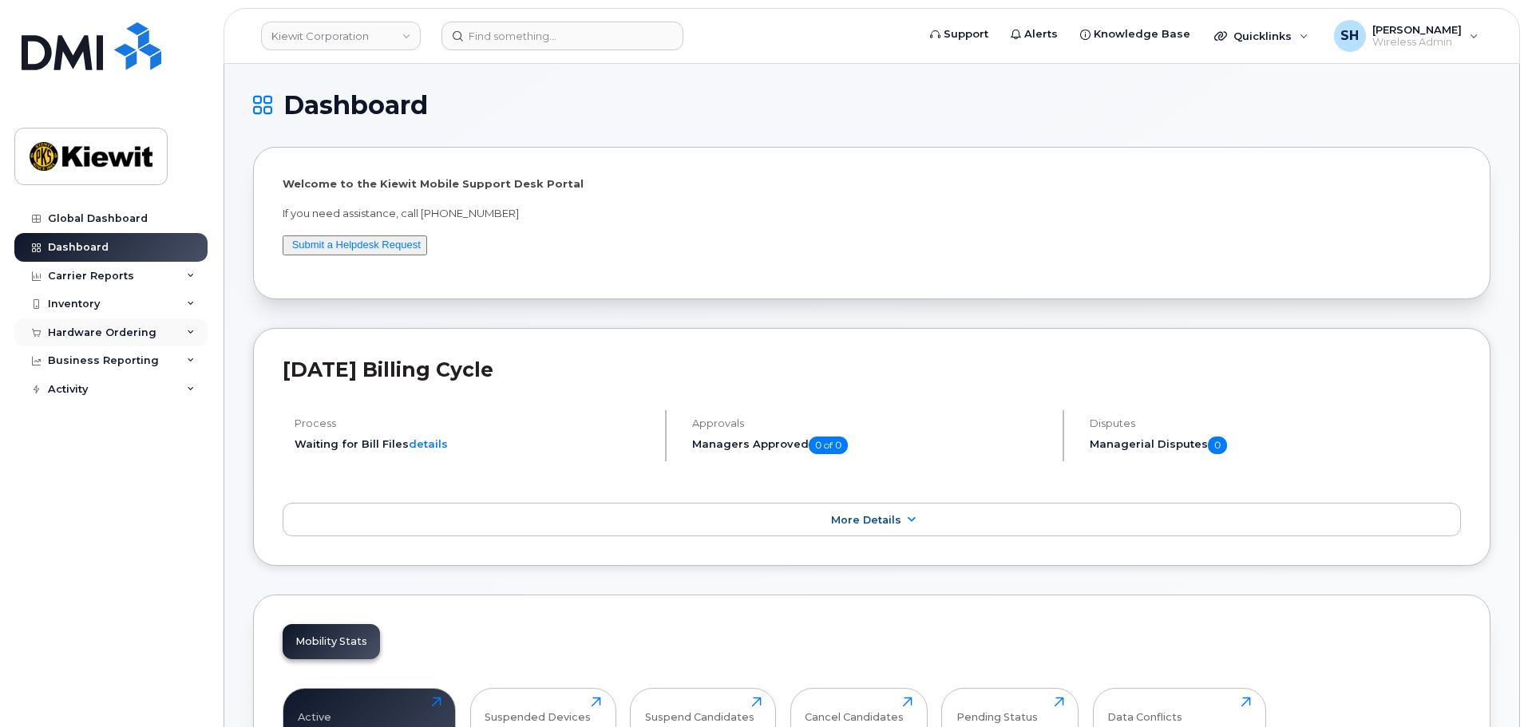
click at [192, 324] on div "Hardware Ordering" at bounding box center [110, 332] width 193 height 29
click at [57, 388] on div "Orders" at bounding box center [74, 392] width 39 height 14
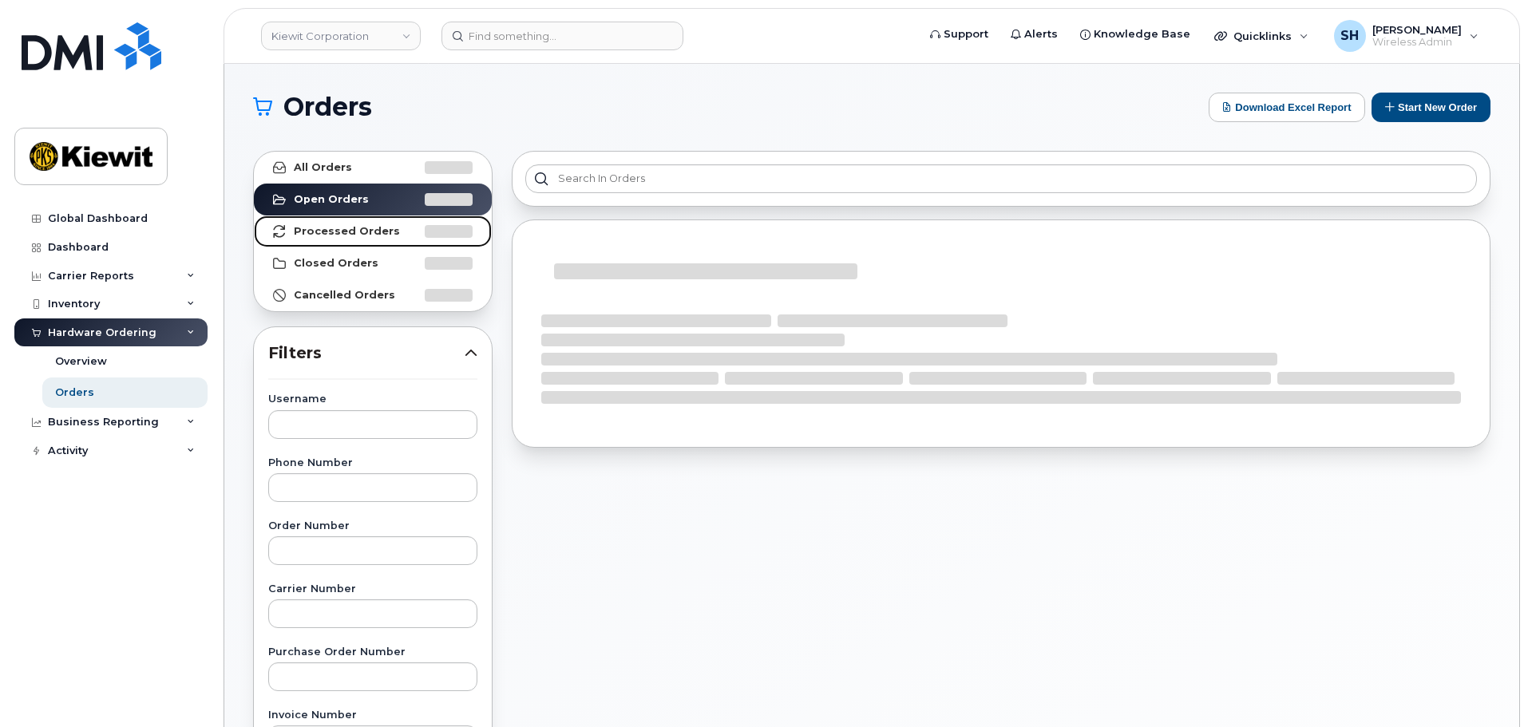
click at [349, 228] on strong "Processed Orders" at bounding box center [347, 231] width 106 height 13
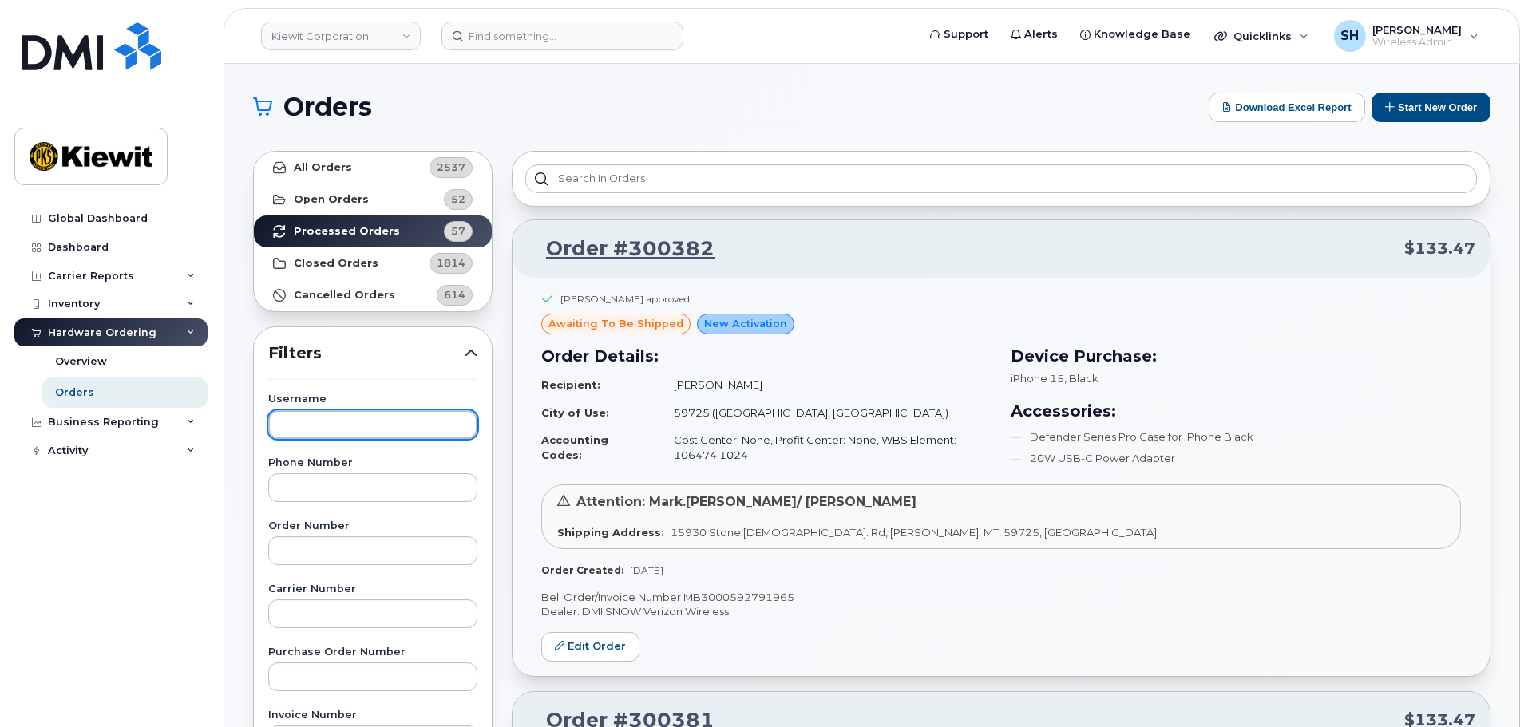
click at [327, 422] on input "text" at bounding box center [372, 424] width 209 height 29
type input "[PERSON_NAME]"
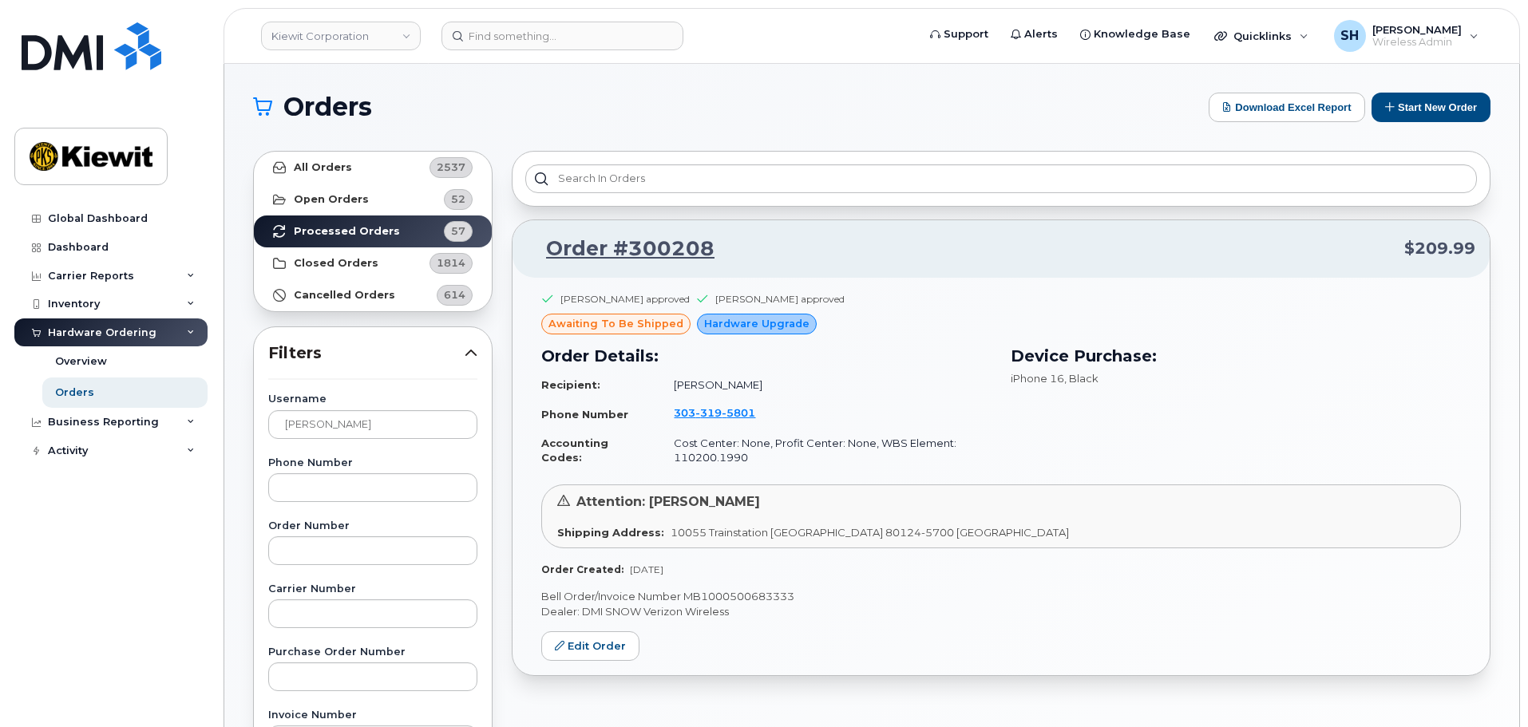
click at [876, 602] on p "Bell Order/Invoice Number MB1000500683333" at bounding box center [1000, 596] width 919 height 15
click at [322, 231] on strong "Processed Orders" at bounding box center [347, 231] width 106 height 13
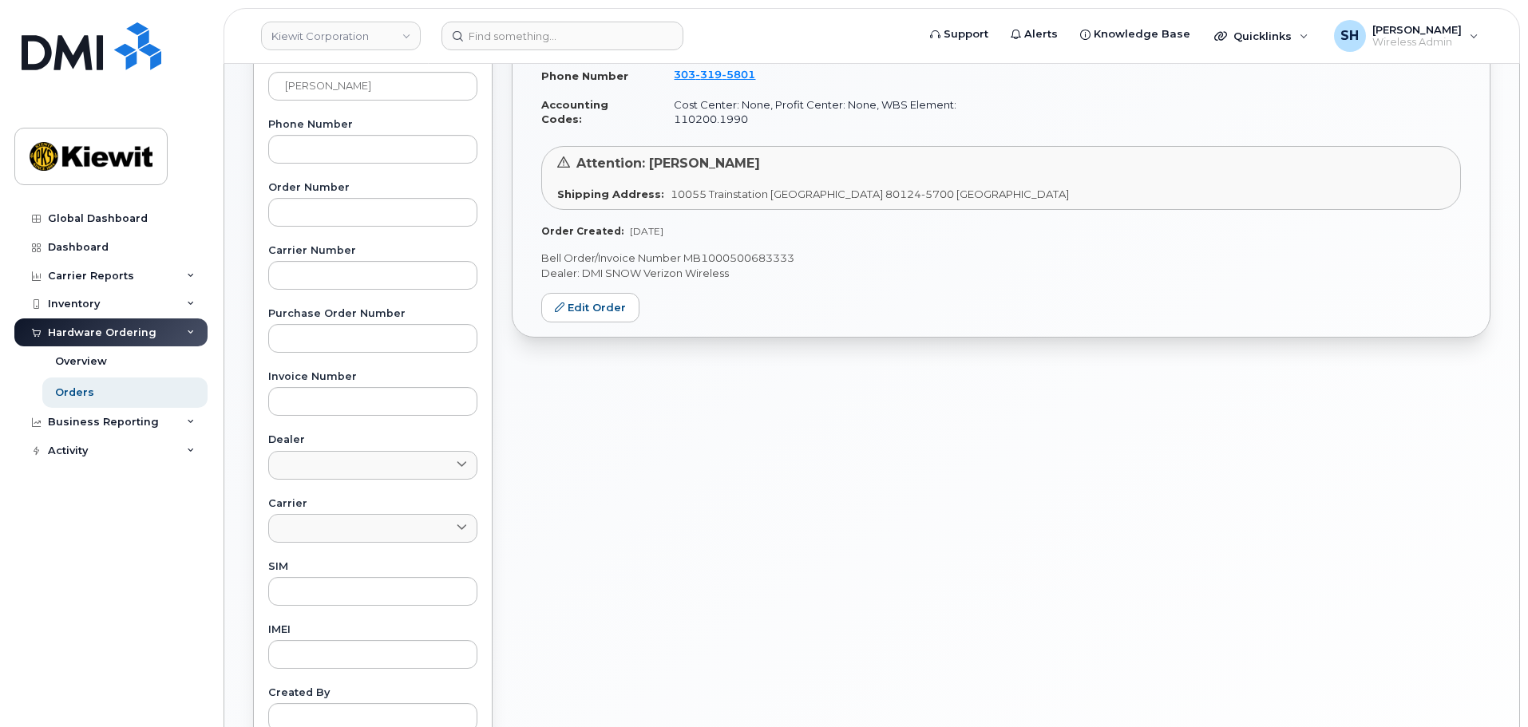
scroll to position [80, 0]
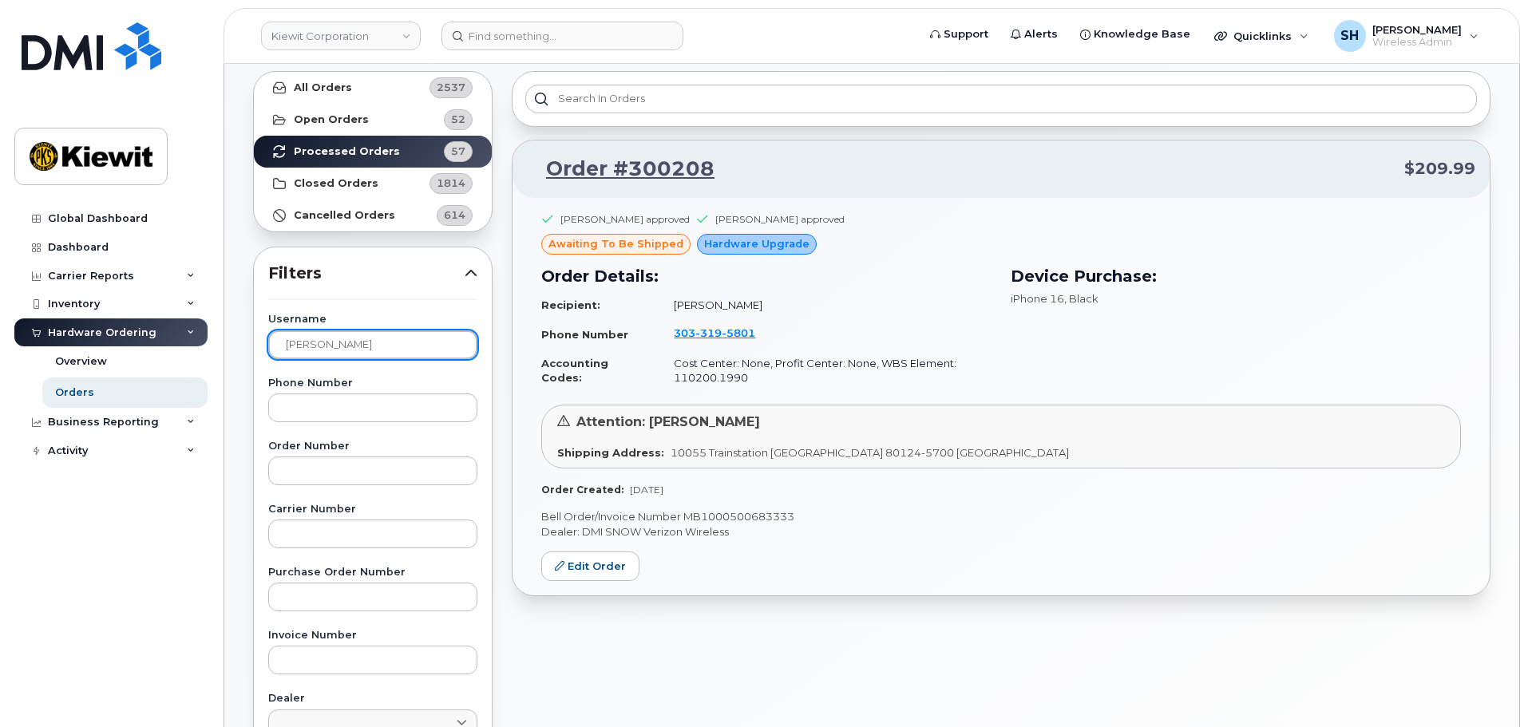
drag, startPoint x: 397, startPoint y: 350, endPoint x: 144, endPoint y: 346, distance: 252.2
click at [224, 346] on div "Kiewit Corporation Support Alerts Knowledge Base Quicklinks Suspend / Cancel De…" at bounding box center [871, 593] width 1295 height 1218
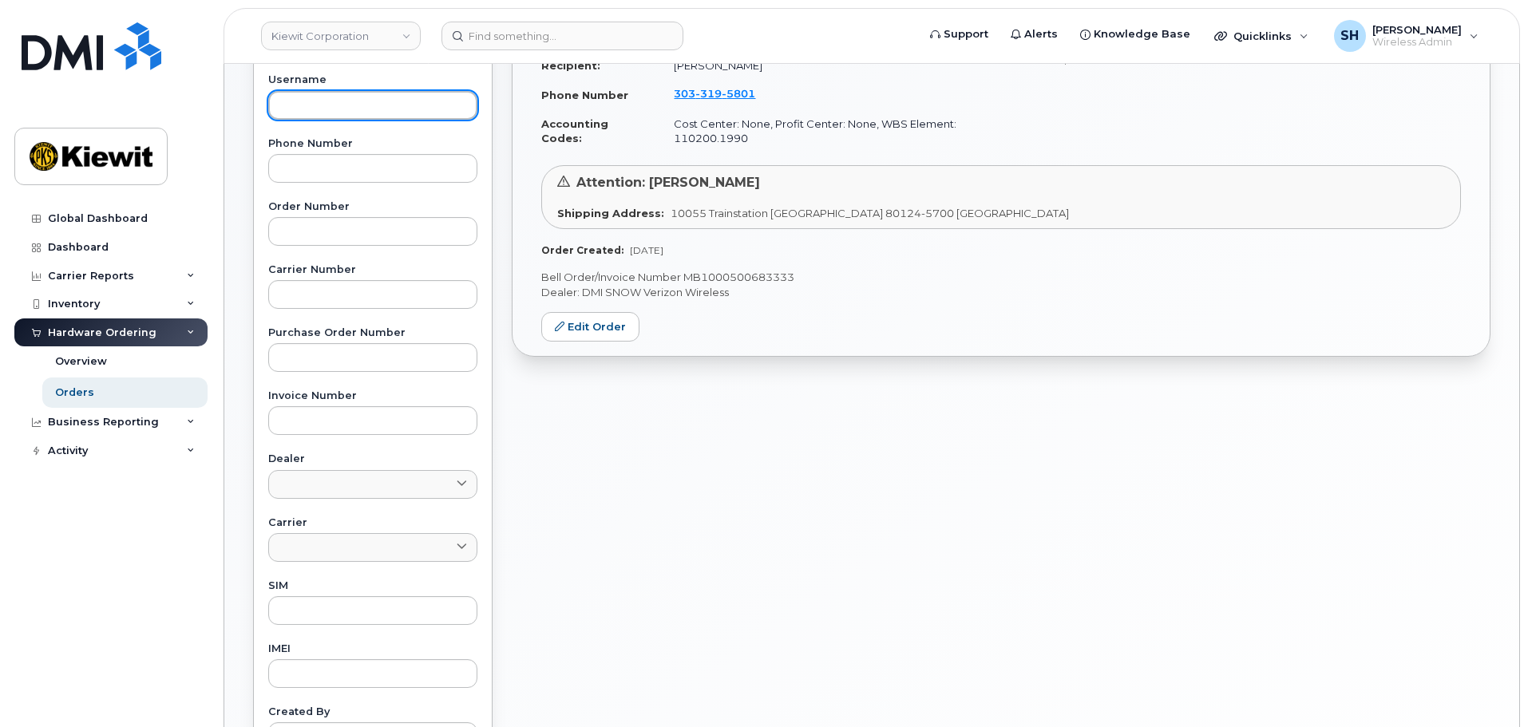
scroll to position [0, 0]
